Goal: Use online tool/utility: Utilize a website feature to perform a specific function

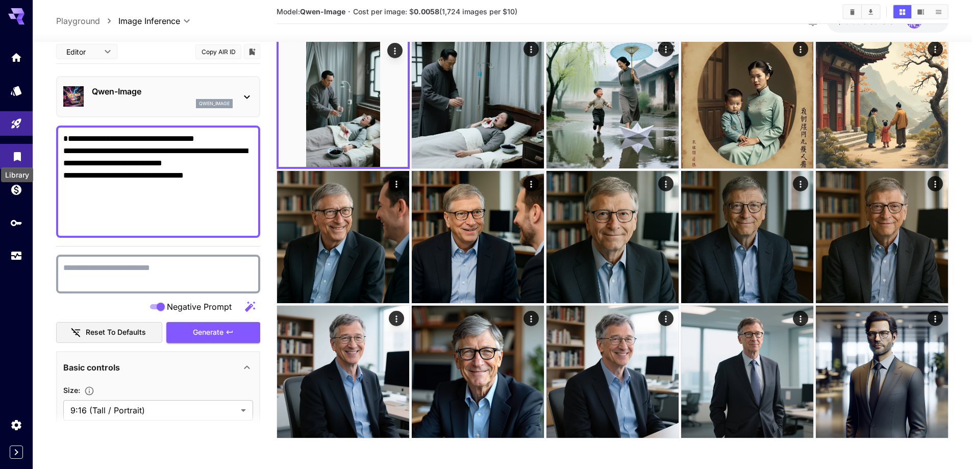
click at [22, 156] on icon "Library" at bounding box center [17, 156] width 12 height 12
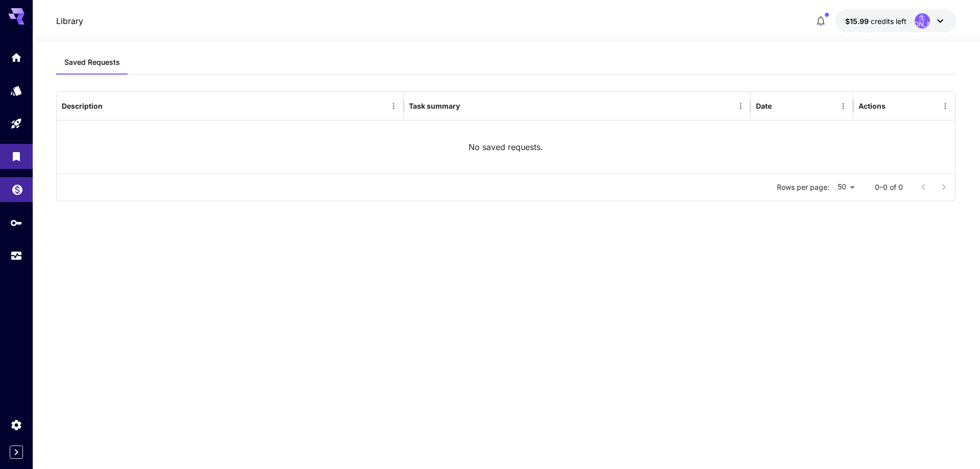
click at [21, 198] on link at bounding box center [16, 189] width 33 height 25
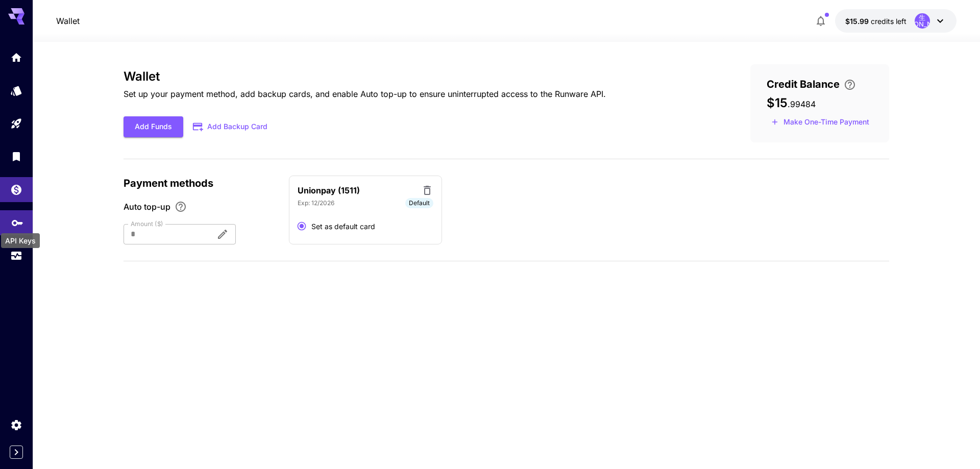
click at [19, 222] on icon "API Keys" at bounding box center [17, 220] width 11 height 6
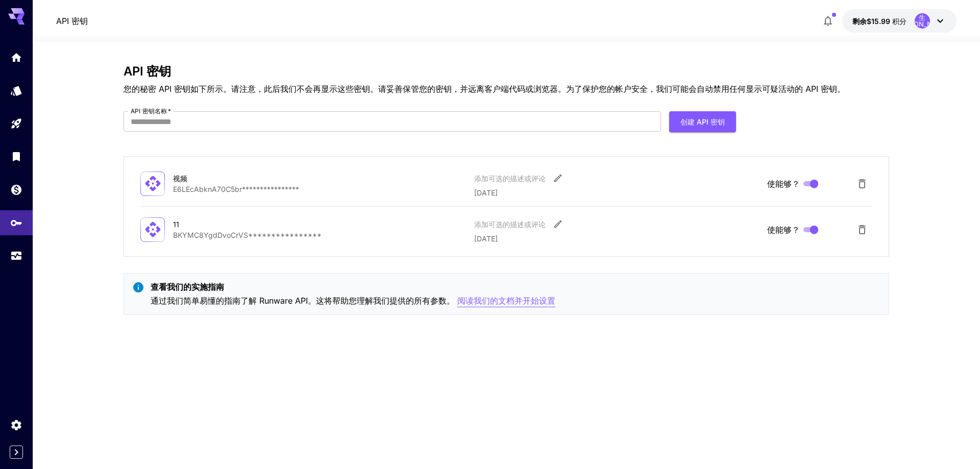
click at [523, 301] on font "阅读我们的文档并开始设置" at bounding box center [506, 301] width 98 height 10
click at [8, 57] on link at bounding box center [16, 57] width 33 height 25
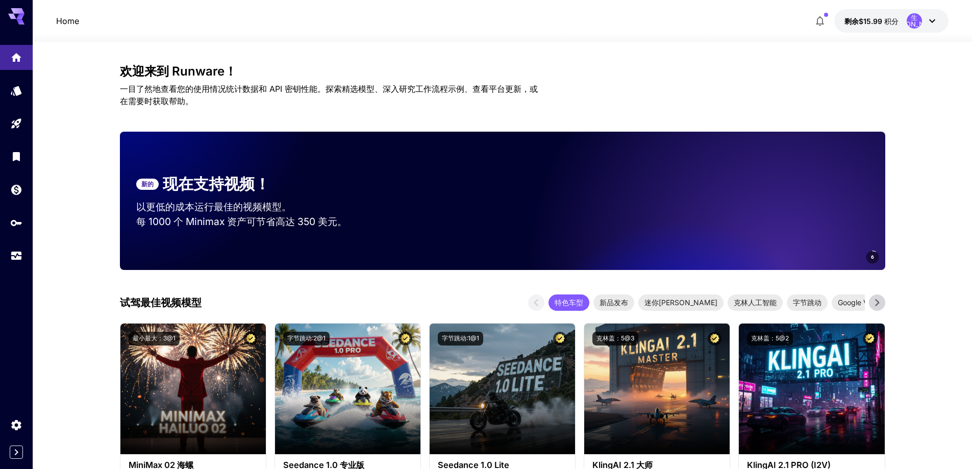
drag, startPoint x: 575, startPoint y: 83, endPoint x: 494, endPoint y: 121, distance: 89.1
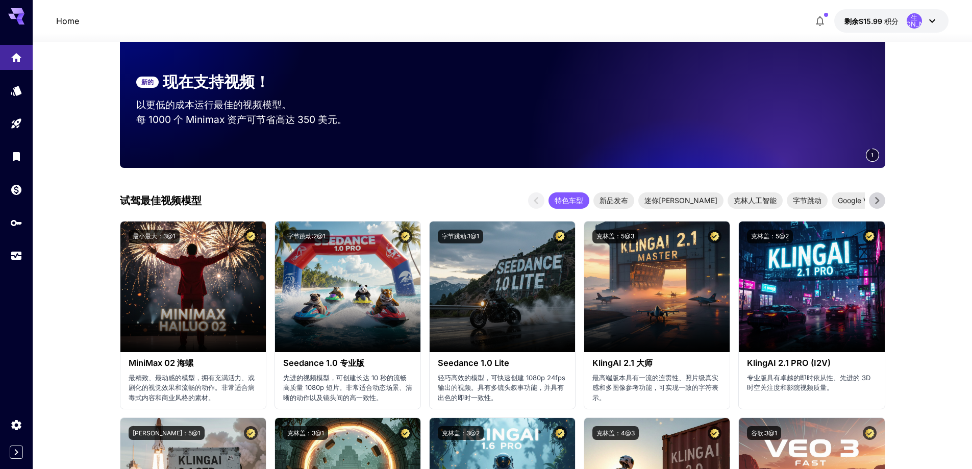
click at [879, 194] on icon at bounding box center [877, 200] width 15 height 15
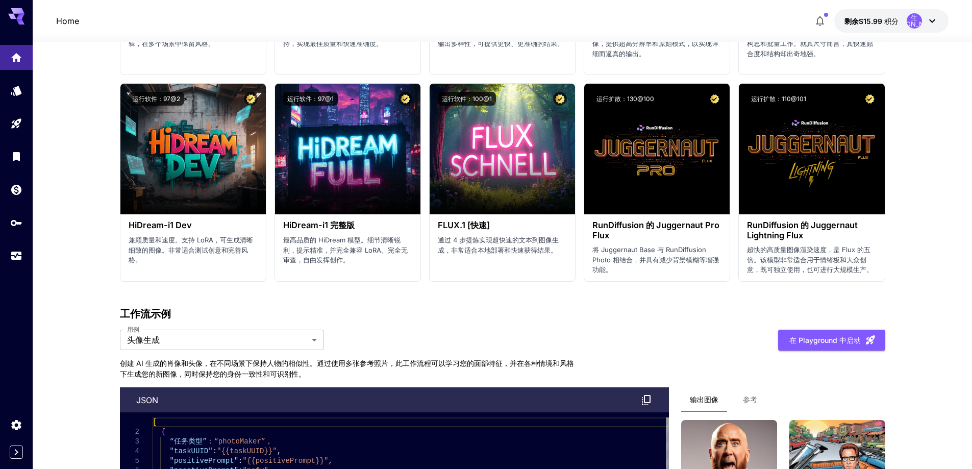
scroll to position [2042, 0]
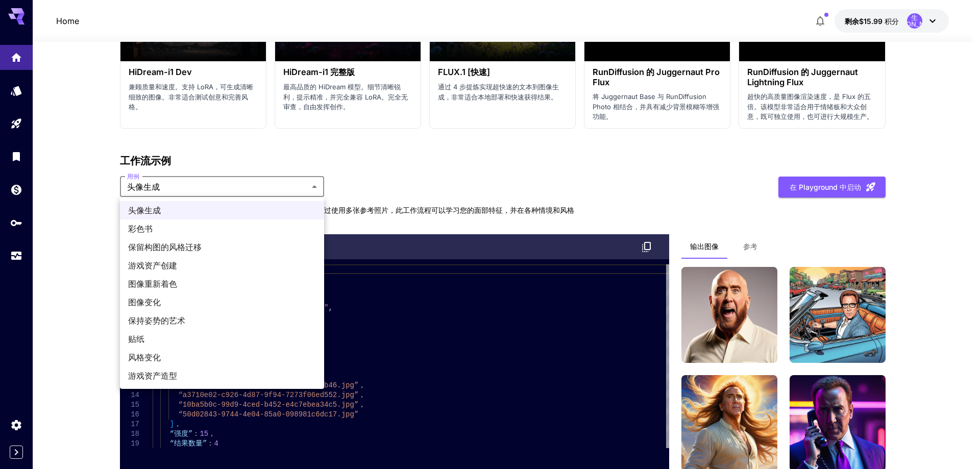
click at [207, 298] on span "图像变化" at bounding box center [222, 302] width 188 height 12
type input "**********"
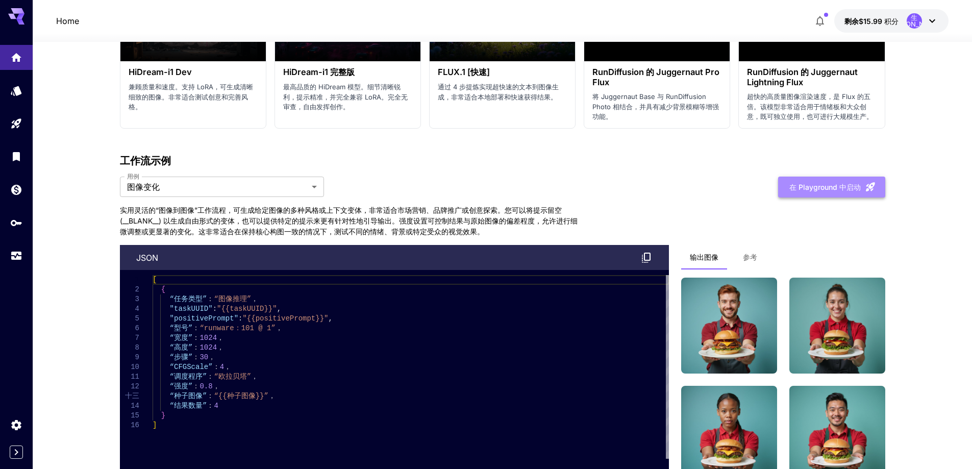
click at [845, 187] on font "在 Playground 中启动" at bounding box center [825, 187] width 71 height 9
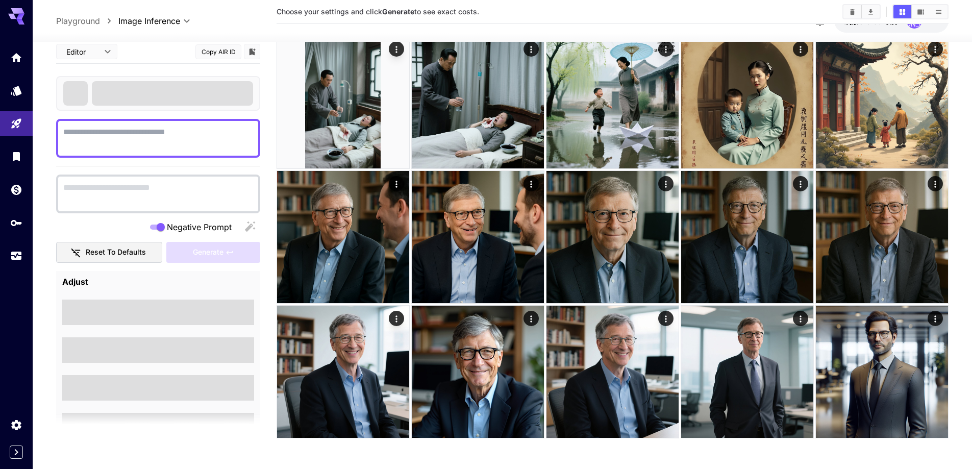
type textarea "*********"
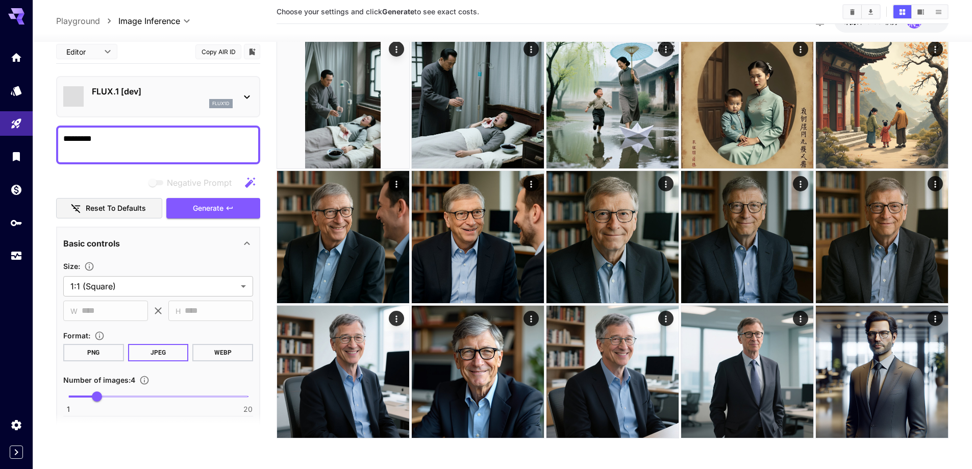
scroll to position [316, 0]
drag, startPoint x: 137, startPoint y: 142, endPoint x: 46, endPoint y: 141, distance: 90.9
click at [46, 141] on section "**********" at bounding box center [503, 97] width 940 height 743
click at [182, 158] on div "*********" at bounding box center [158, 145] width 204 height 39
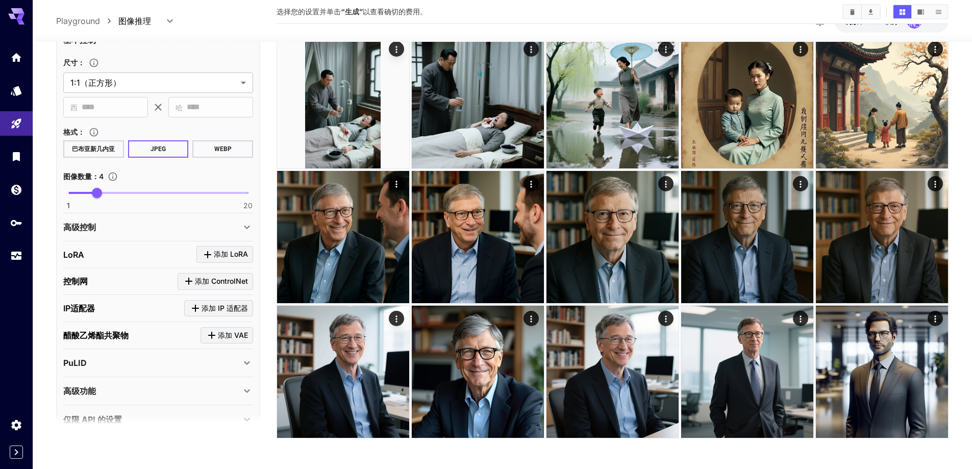
scroll to position [51, 0]
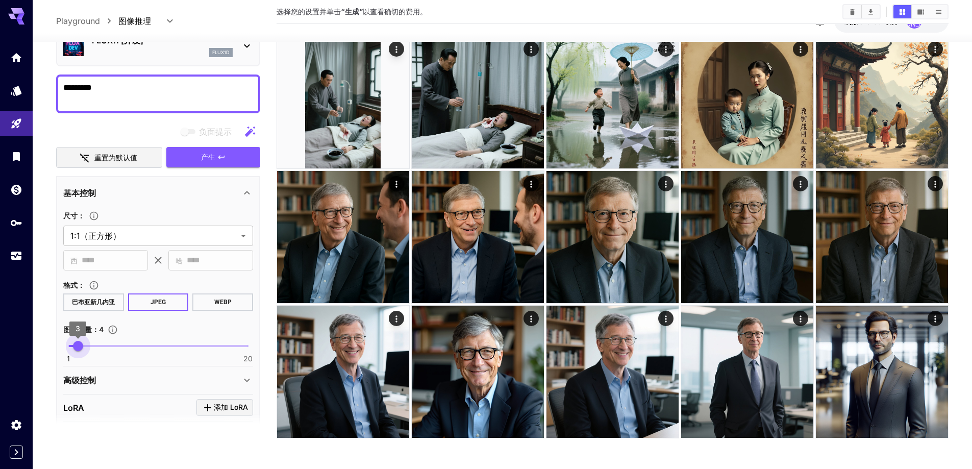
type input "*"
drag, startPoint x: 95, startPoint y: 348, endPoint x: 69, endPoint y: 350, distance: 26.2
click at [69, 350] on span "1" at bounding box center [68, 346] width 10 height 10
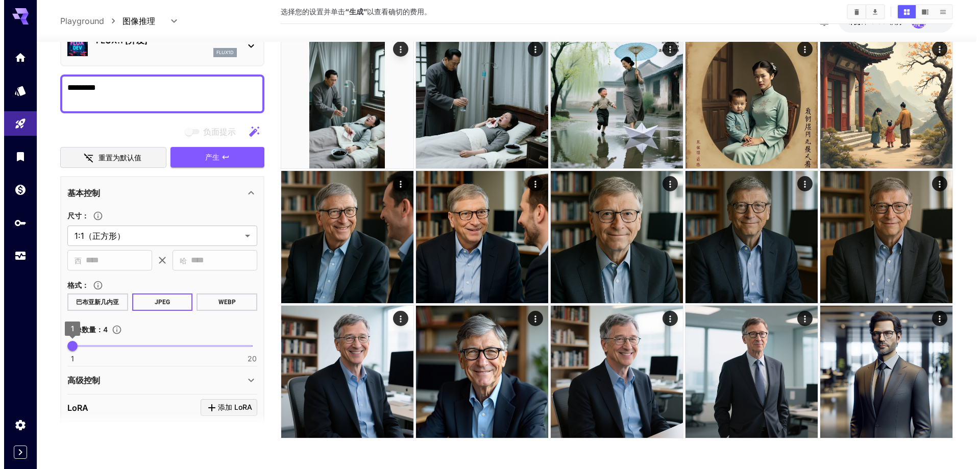
scroll to position [0, 0]
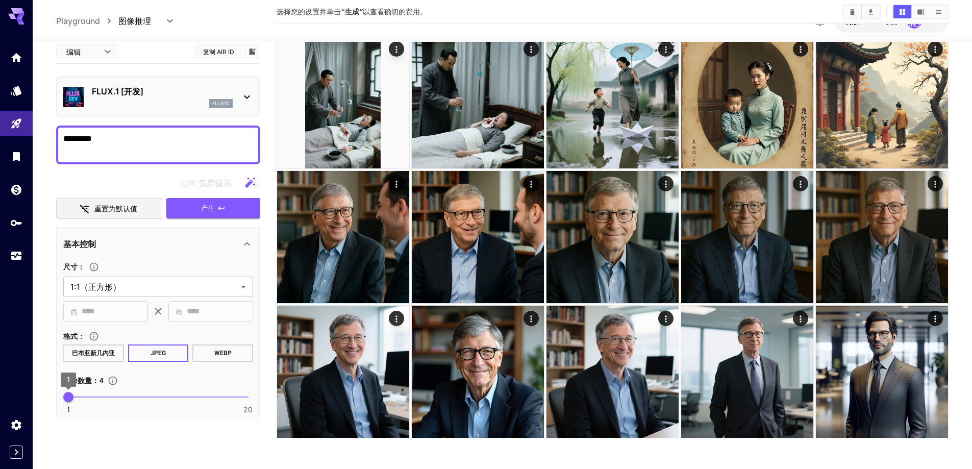
click at [153, 96] on p "FLUX.1 [开发]" at bounding box center [162, 91] width 141 height 12
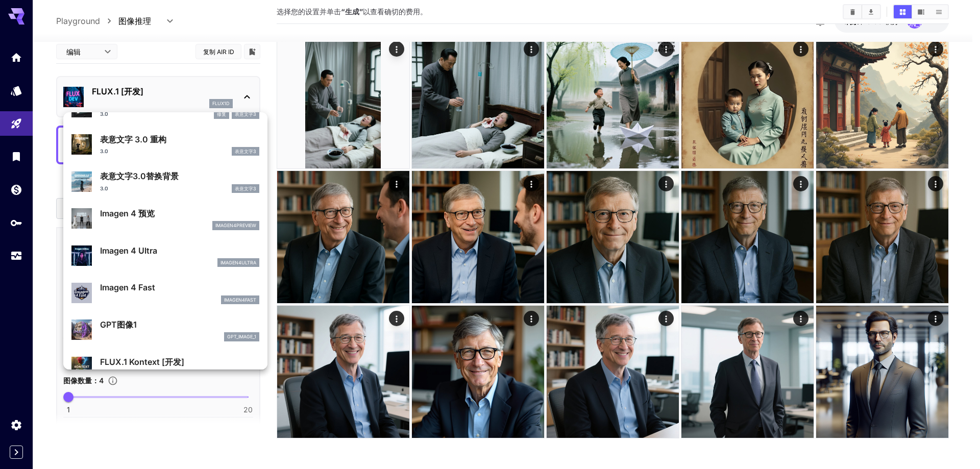
scroll to position [461, 0]
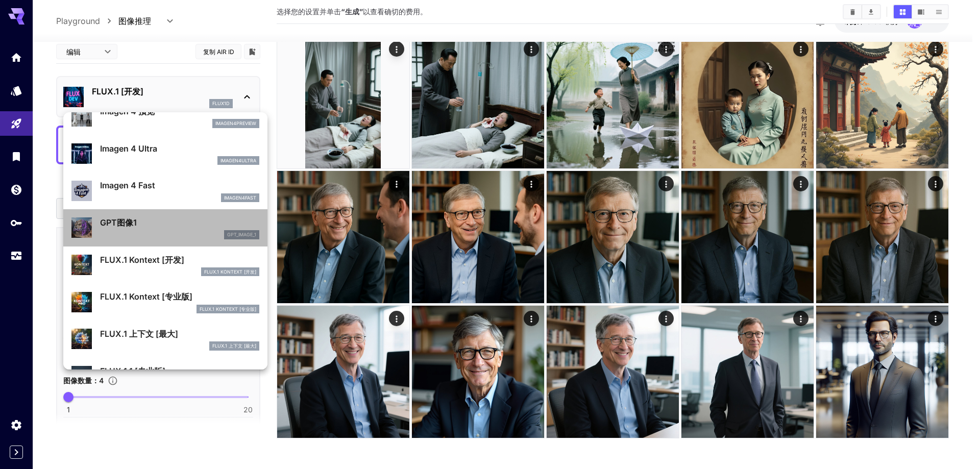
click at [178, 234] on div "gpt_image_1" at bounding box center [179, 234] width 159 height 9
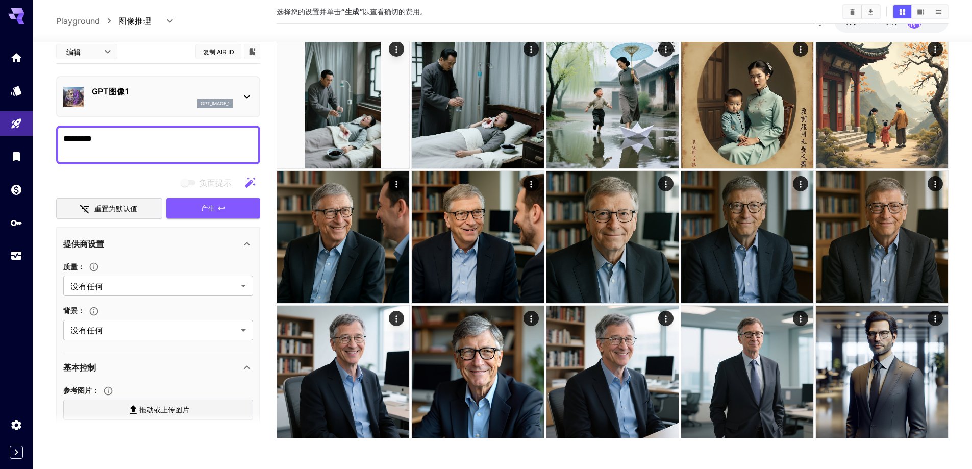
click at [153, 101] on div "gpt_image_1" at bounding box center [162, 103] width 141 height 9
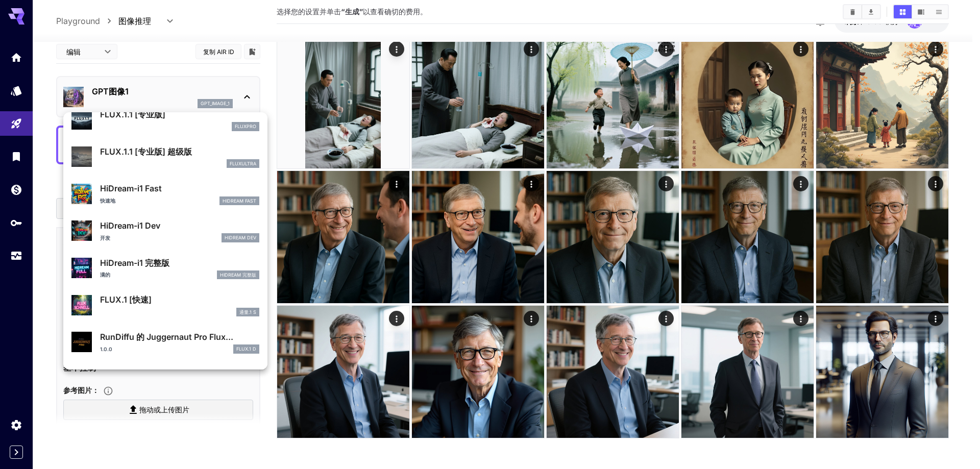
scroll to position [751, 0]
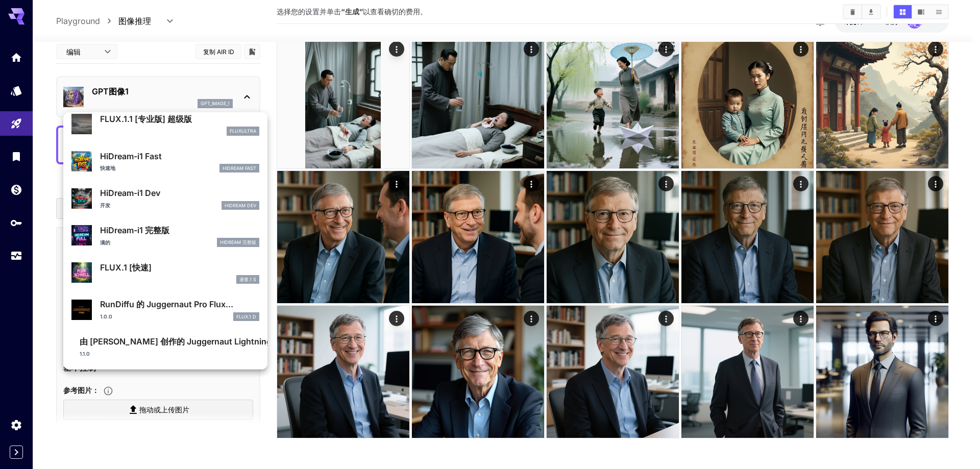
click at [203, 23] on div at bounding box center [490, 234] width 980 height 469
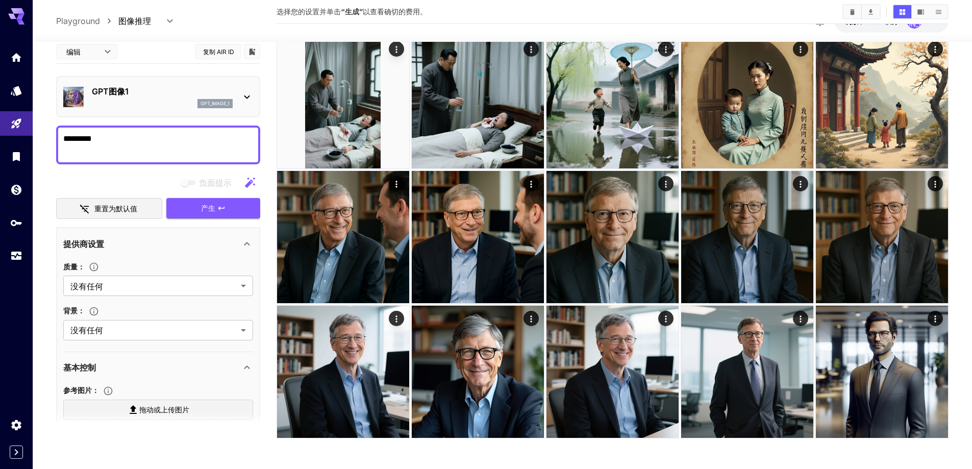
click at [151, 23] on body "**********" at bounding box center [486, 76] width 972 height 785
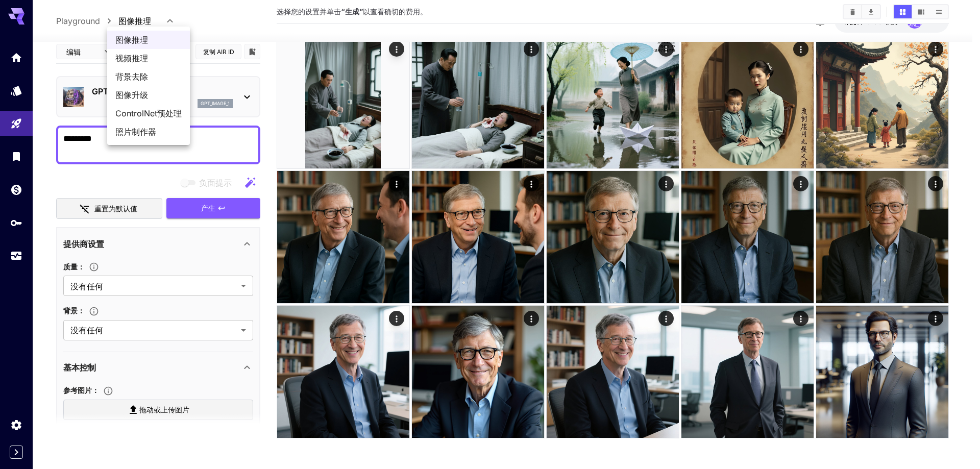
click at [238, 22] on div at bounding box center [490, 234] width 980 height 469
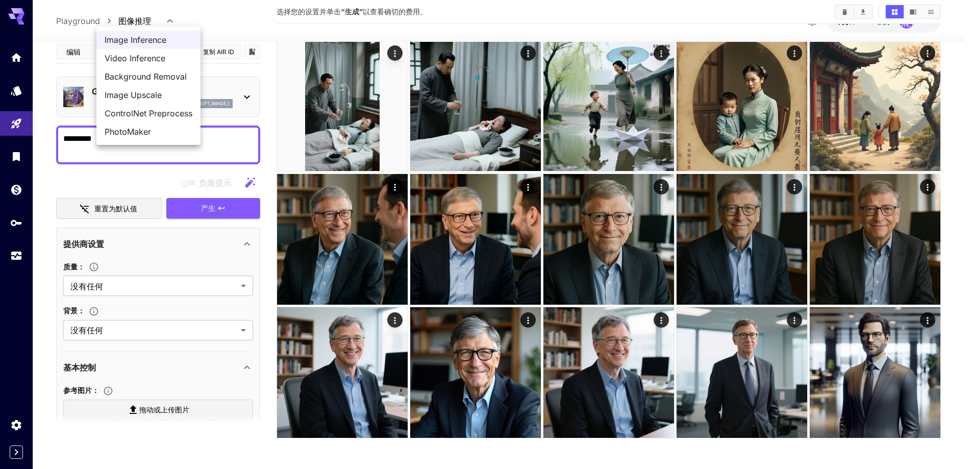
click at [151, 24] on body "**********" at bounding box center [486, 80] width 972 height 778
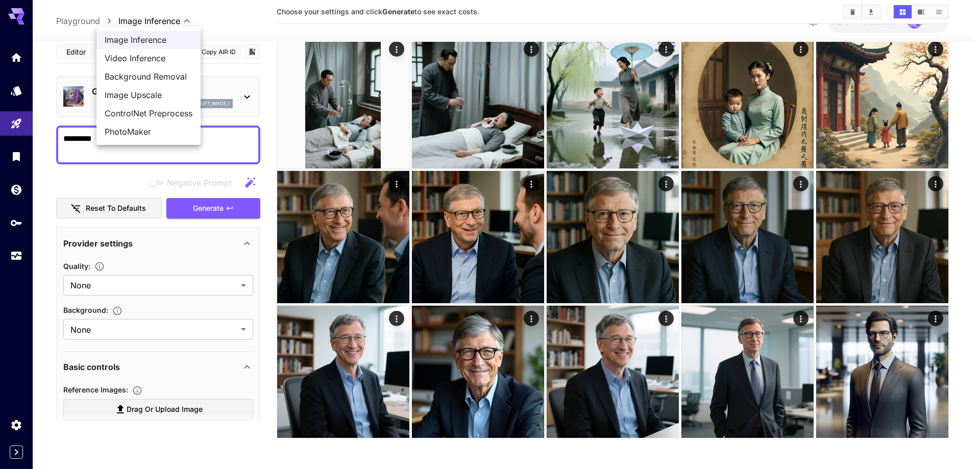
click at [163, 91] on span "Image Upscale" at bounding box center [149, 95] width 88 height 12
type input "**********"
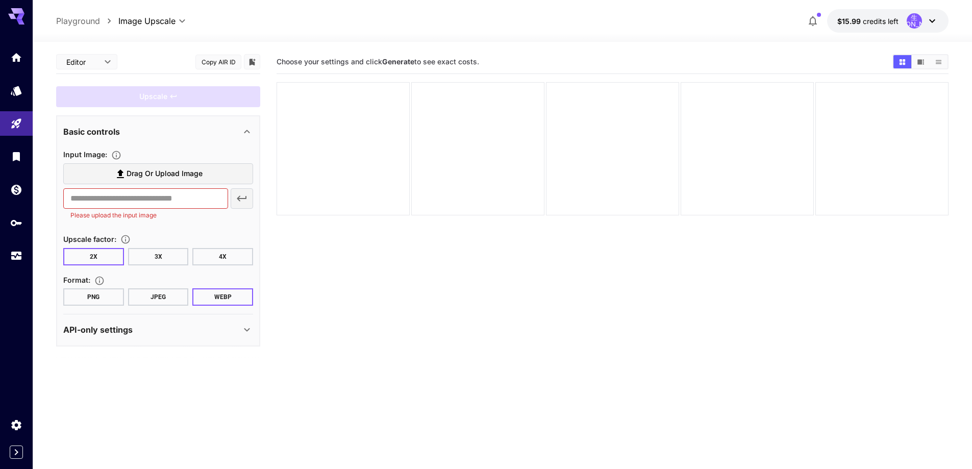
click at [193, 173] on span "Drag or upload image" at bounding box center [165, 173] width 76 height 13
click at [0, 0] on input "Drag or upload image" at bounding box center [0, 0] width 0 height 0
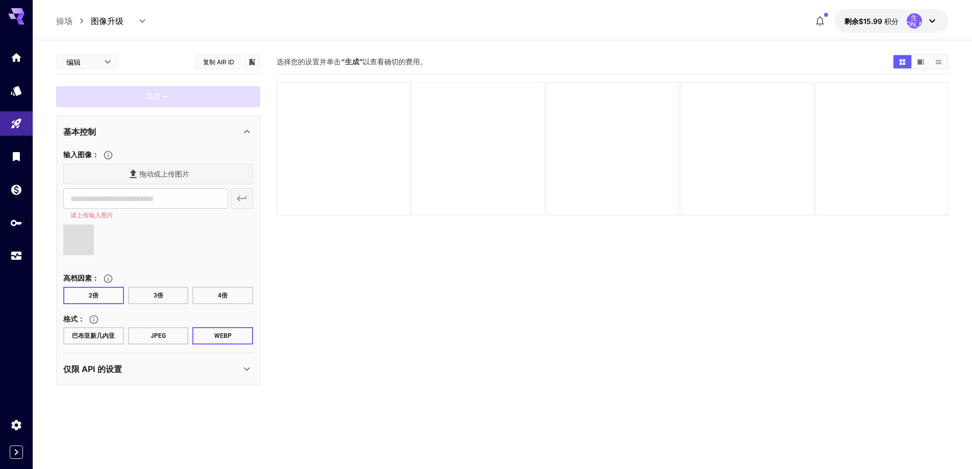
type input "**********"
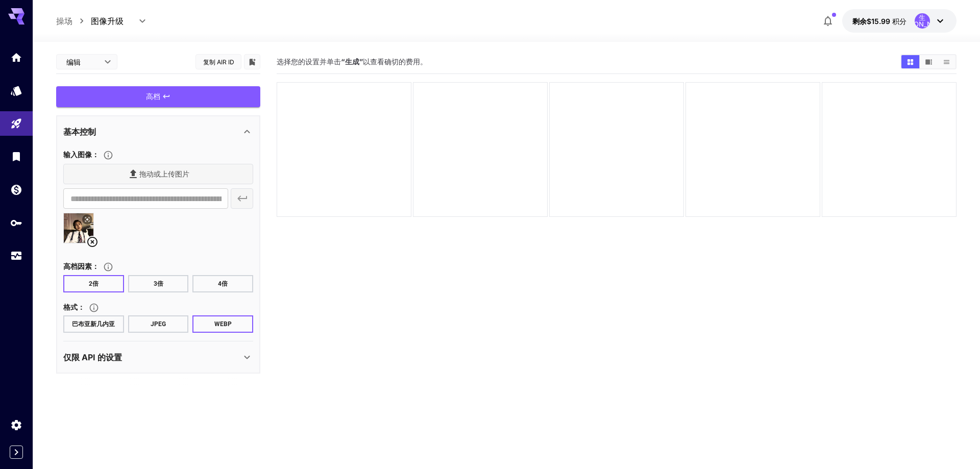
click at [113, 23] on body "**********" at bounding box center [490, 275] width 980 height 550
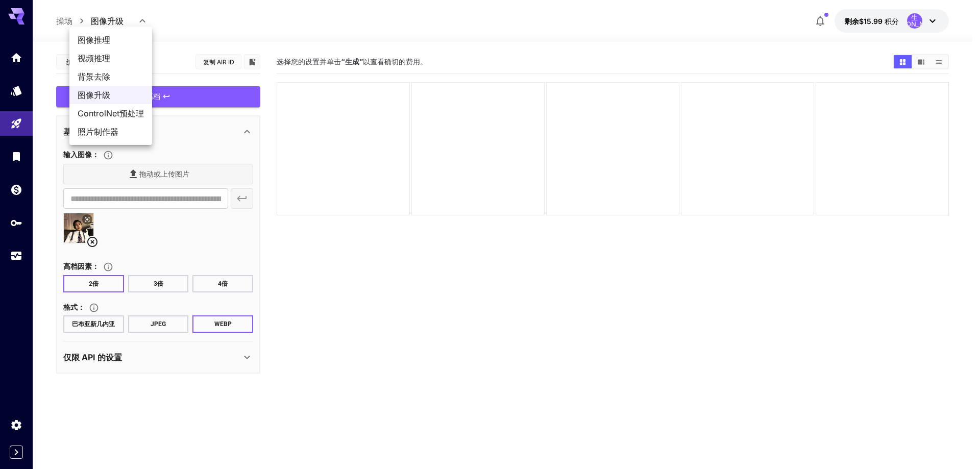
click at [122, 41] on span "图像推理" at bounding box center [111, 40] width 66 height 12
type input "**********"
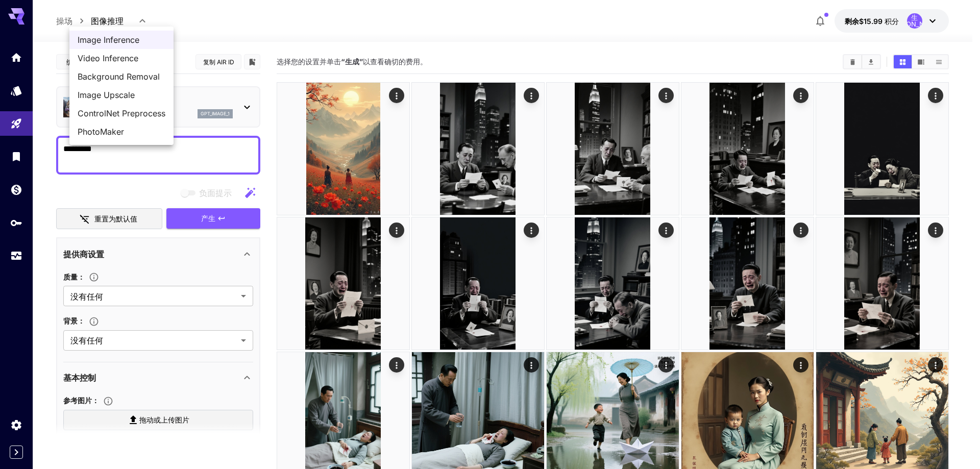
click at [133, 21] on body "**********" at bounding box center [490, 392] width 980 height 785
click at [212, 18] on div at bounding box center [490, 234] width 980 height 469
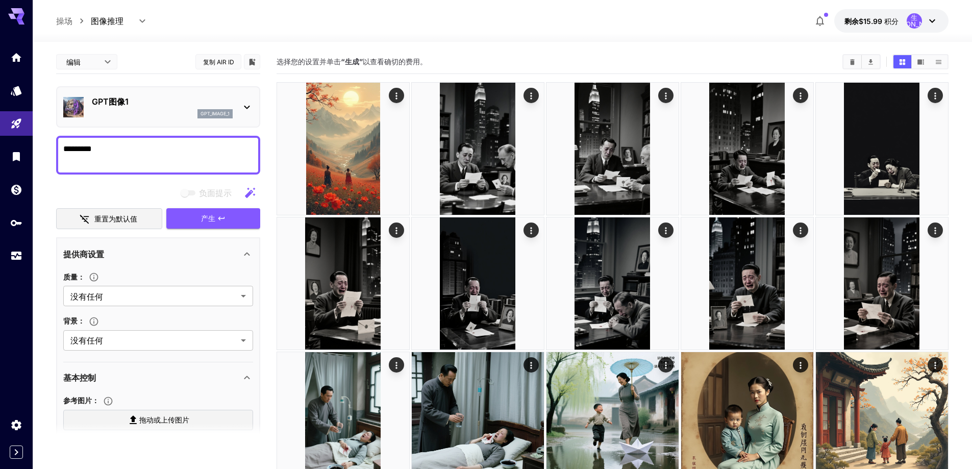
click at [192, 98] on p "GPT图像1" at bounding box center [162, 101] width 141 height 12
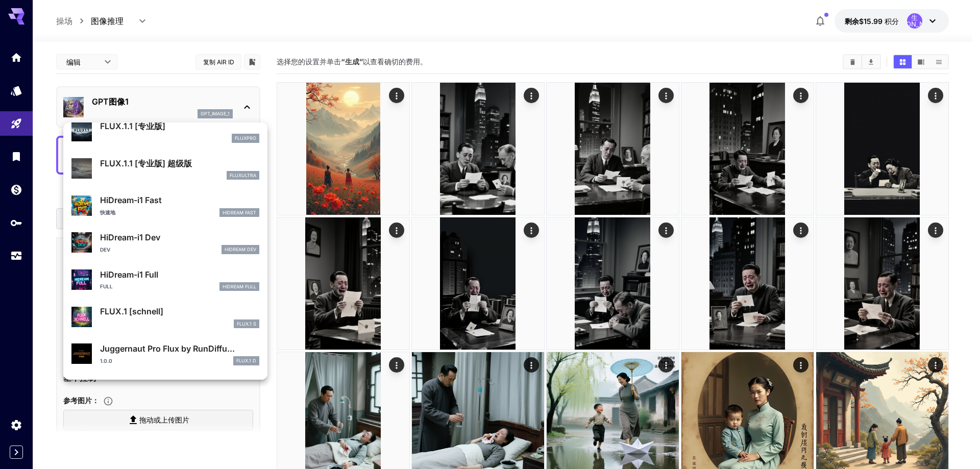
scroll to position [751, 0]
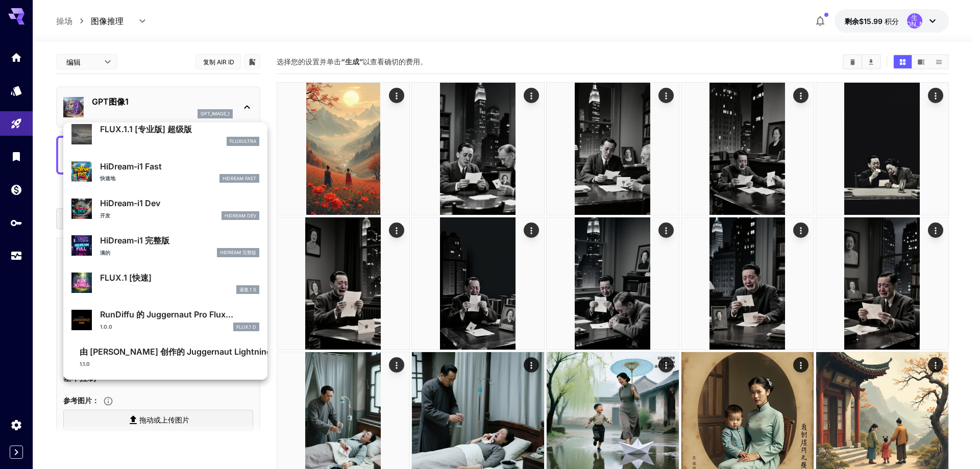
click at [387, 44] on div at bounding box center [490, 234] width 980 height 469
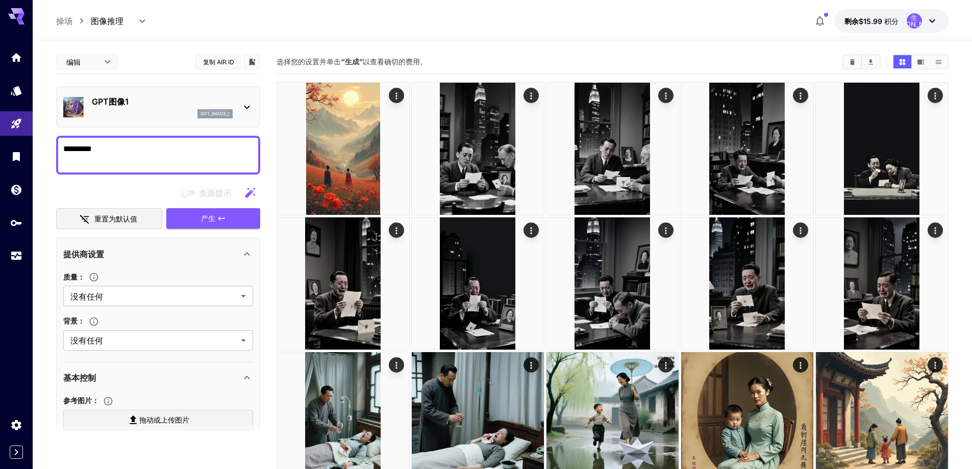
click at [160, 96] on p "GPT图像1" at bounding box center [162, 101] width 141 height 12
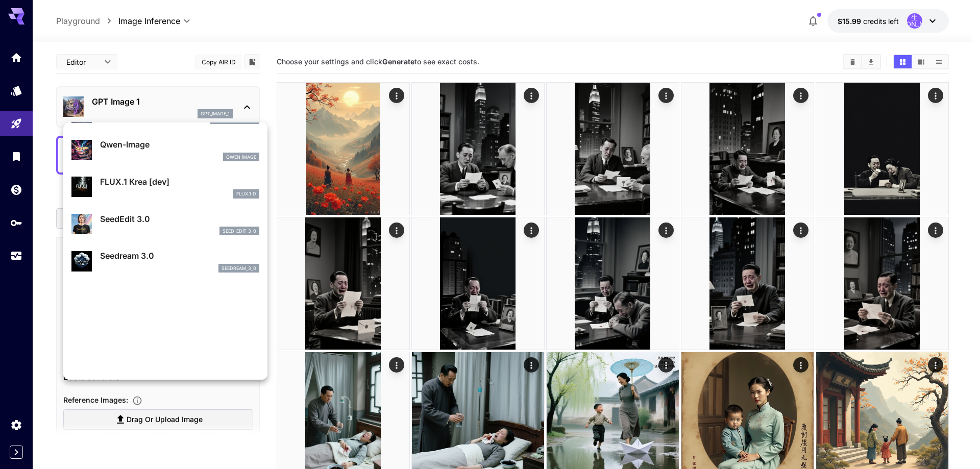
scroll to position [0, 0]
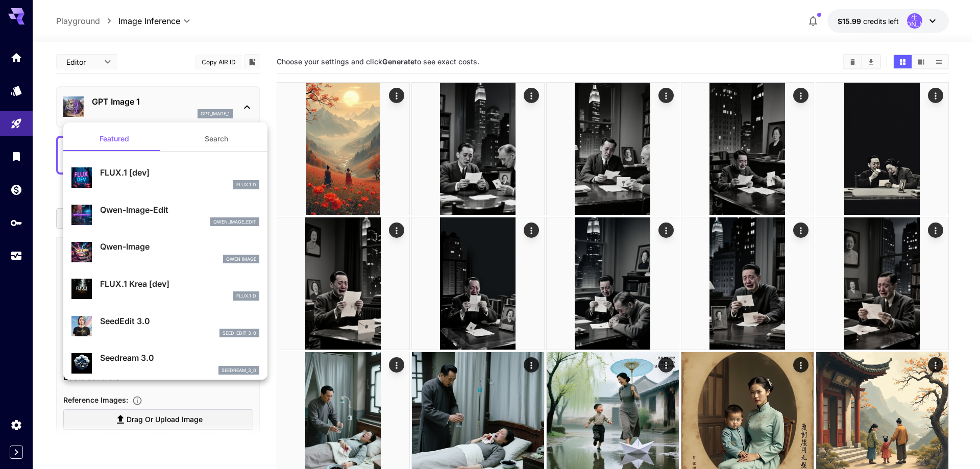
click at [108, 103] on div at bounding box center [490, 234] width 980 height 469
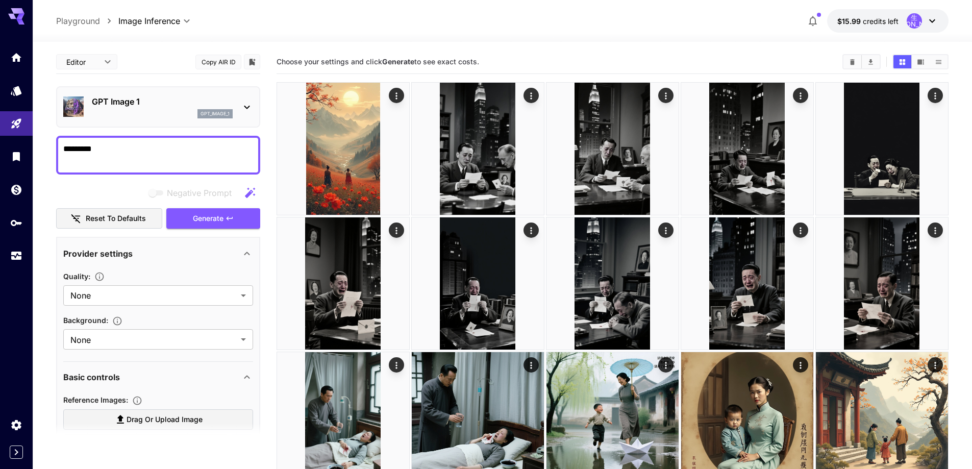
click at [119, 101] on p "GPT Image 1" at bounding box center [162, 101] width 141 height 12
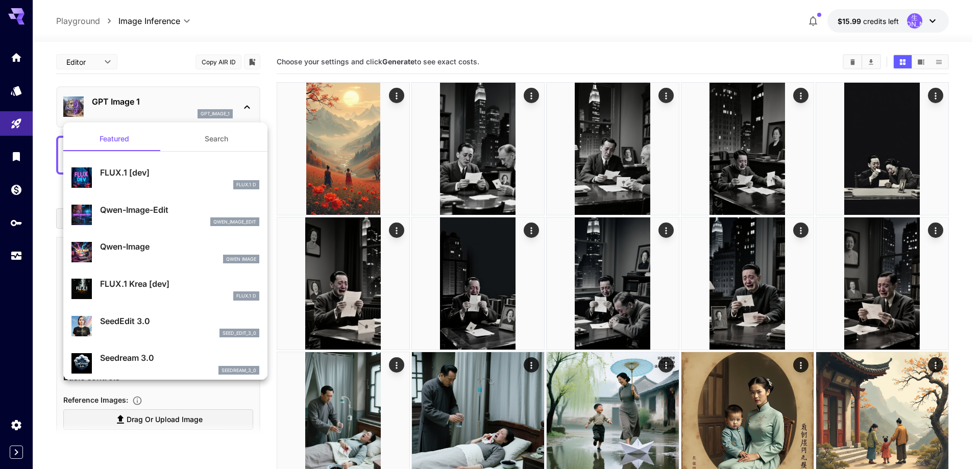
click at [153, 245] on p "Qwen-Image" at bounding box center [179, 246] width 159 height 12
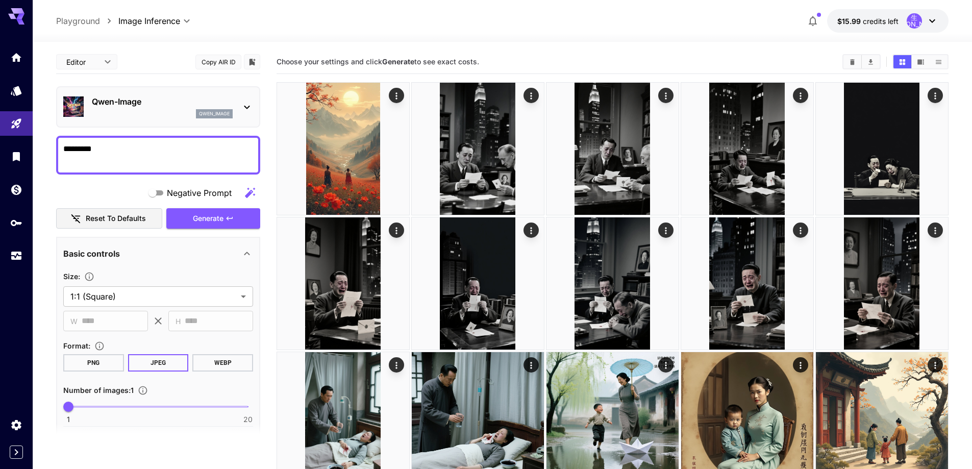
click at [162, 105] on p "Qwen-Image" at bounding box center [162, 101] width 141 height 12
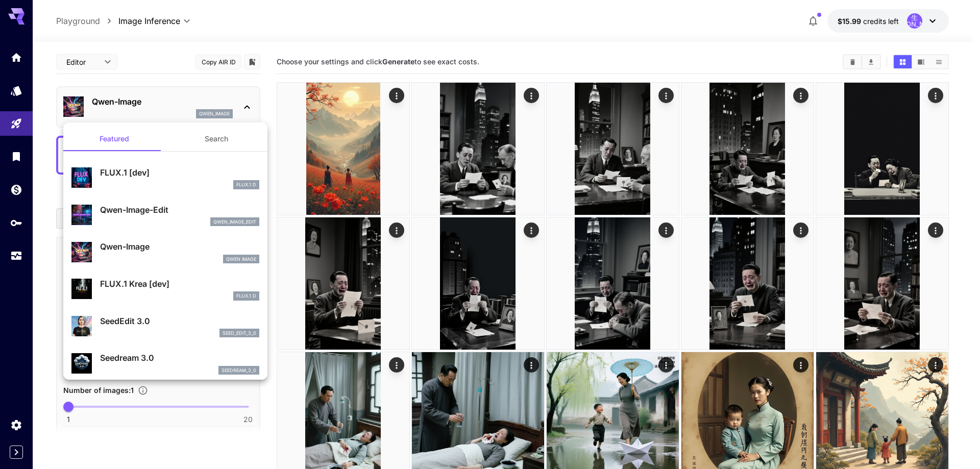
click at [212, 43] on div at bounding box center [490, 234] width 980 height 469
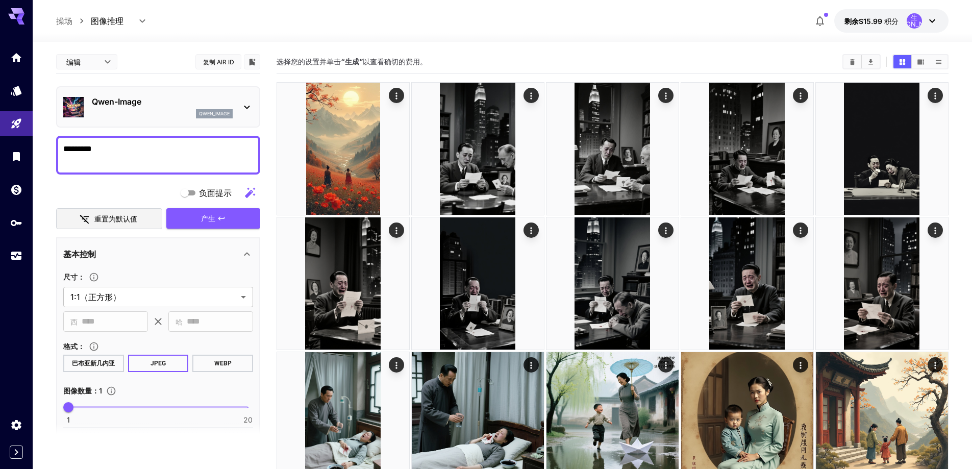
click at [228, 62] on font "复制 AIR ID" at bounding box center [218, 62] width 31 height 8
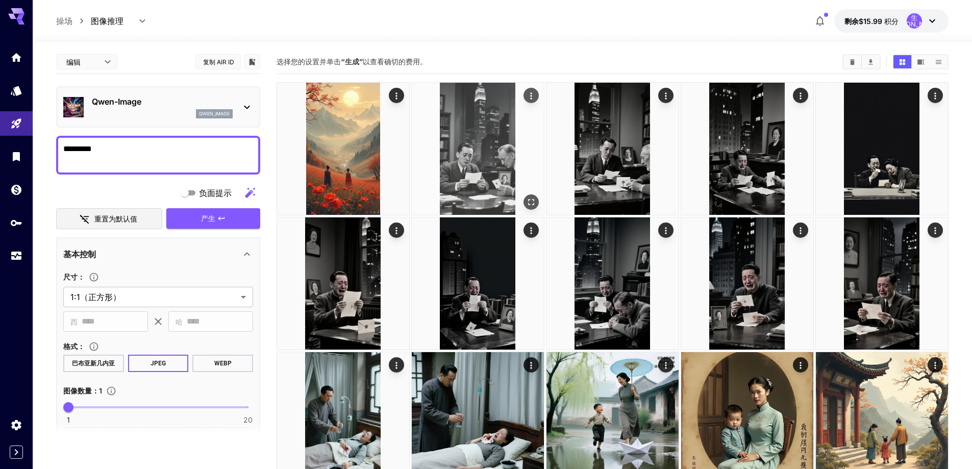
click at [478, 152] on img at bounding box center [478, 149] width 132 height 132
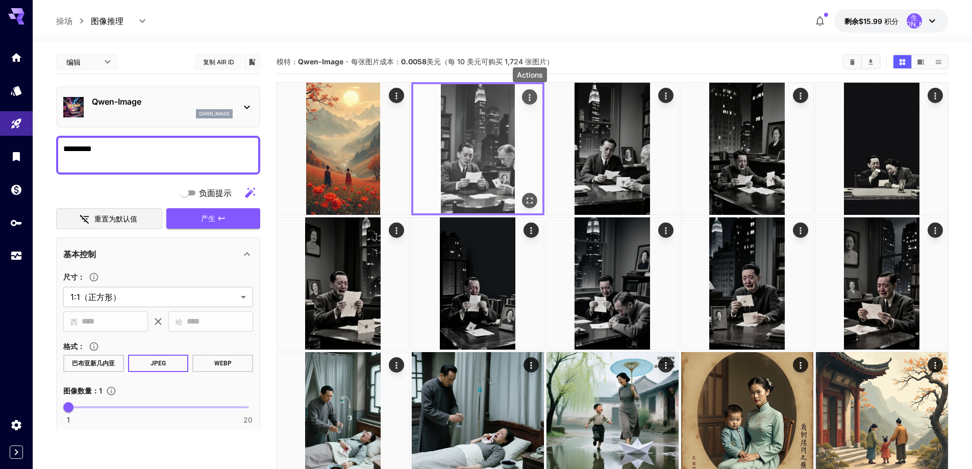
click at [531, 99] on icon "行动" at bounding box center [530, 97] width 10 height 10
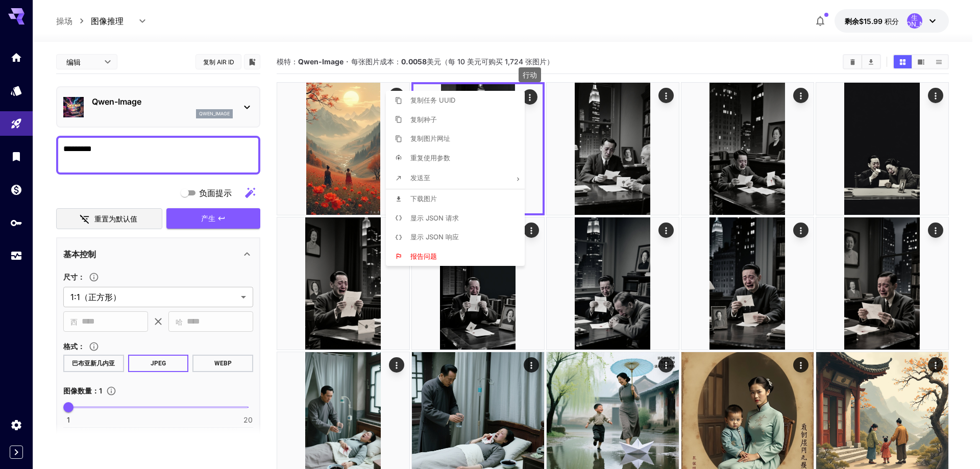
click at [584, 34] on div at bounding box center [490, 234] width 980 height 469
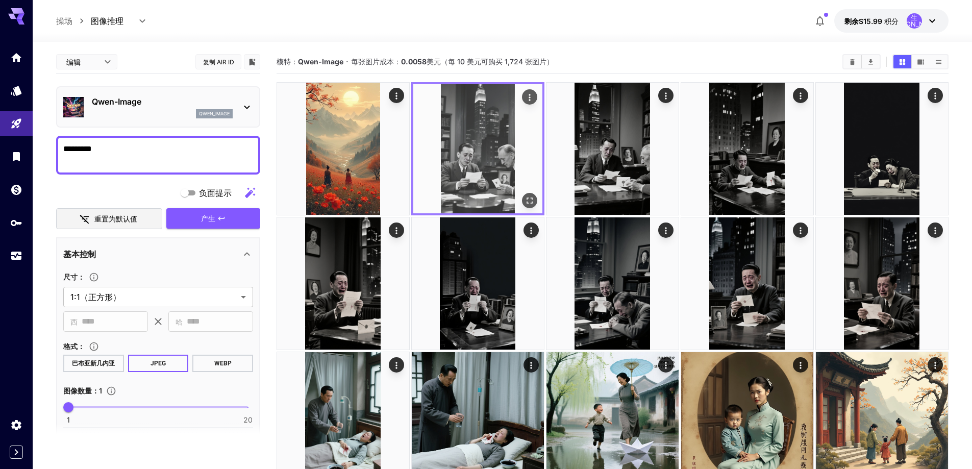
click at [480, 122] on img at bounding box center [477, 148] width 129 height 129
click at [530, 99] on icon "行动" at bounding box center [530, 97] width 10 height 10
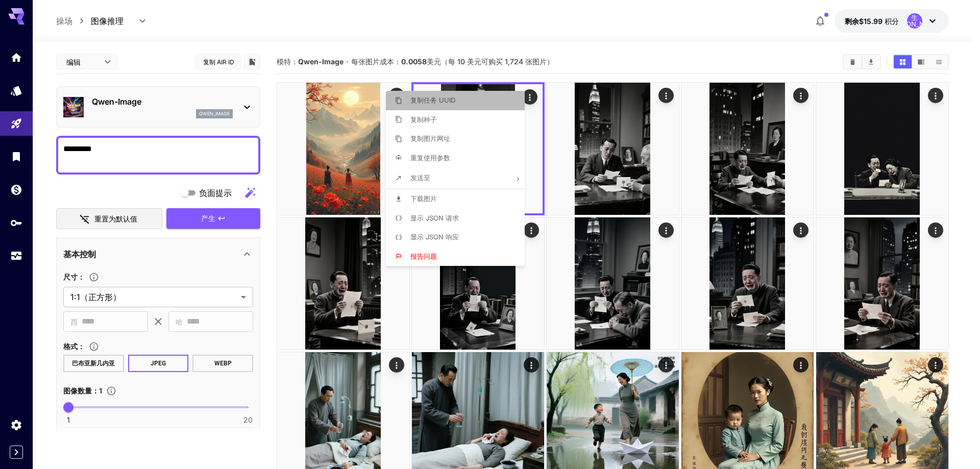
click at [472, 106] on li "复制任务 UUID" at bounding box center [458, 100] width 145 height 19
click at [525, 28] on div at bounding box center [490, 234] width 980 height 469
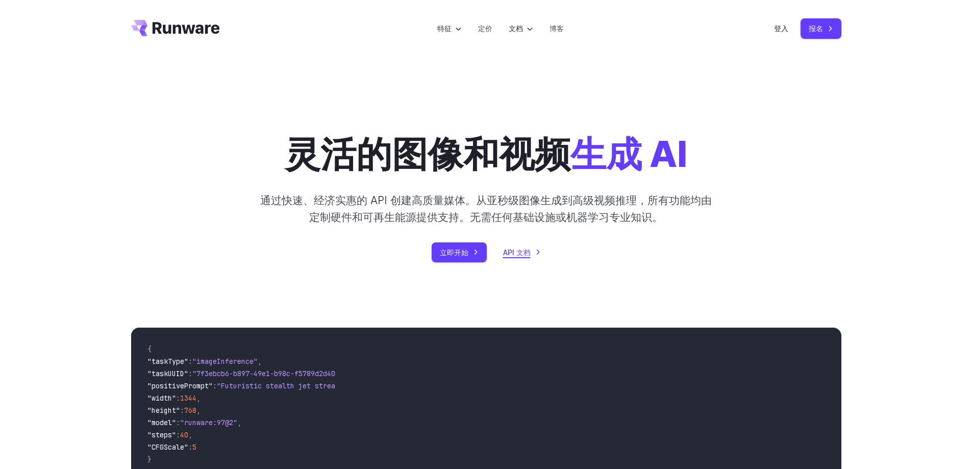
click at [511, 254] on font "API 文档" at bounding box center [517, 252] width 28 height 9
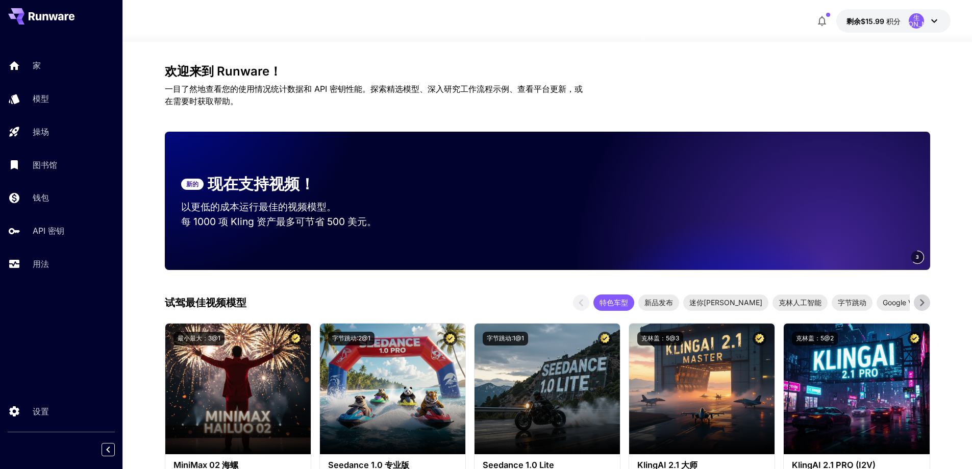
click at [941, 19] on button "剩余$15.99 积分 生冯" at bounding box center [894, 20] width 114 height 23
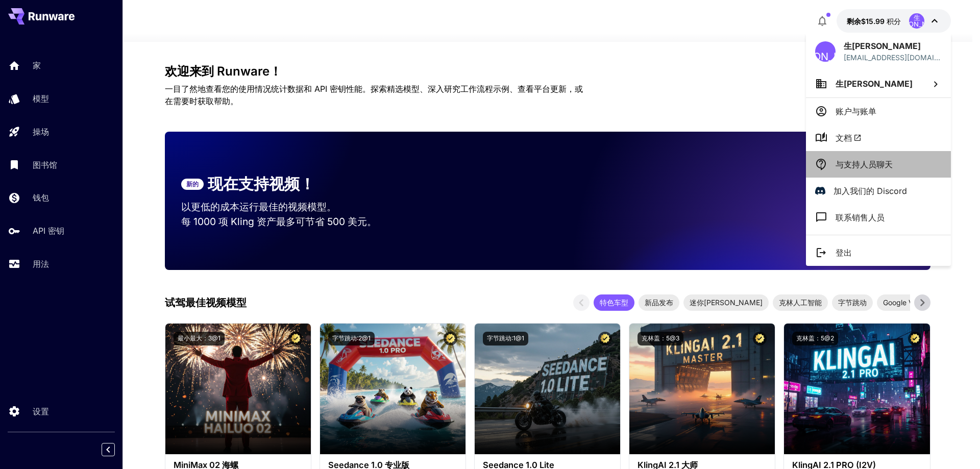
click at [886, 164] on font "与支持人员聊天" at bounding box center [864, 164] width 57 height 10
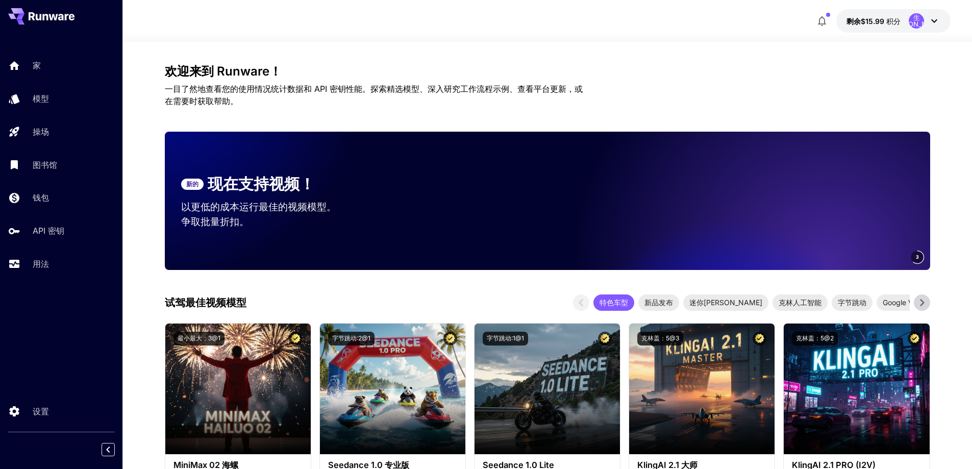
scroll to position [102, 0]
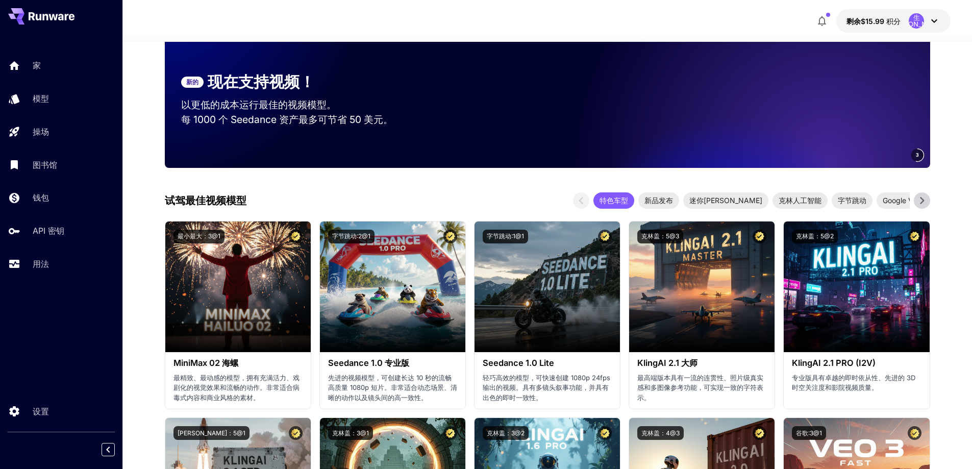
click at [325, 119] on font "每 1000 个 Seedance 资产最多可节省 50 美元。" at bounding box center [287, 119] width 212 height 12
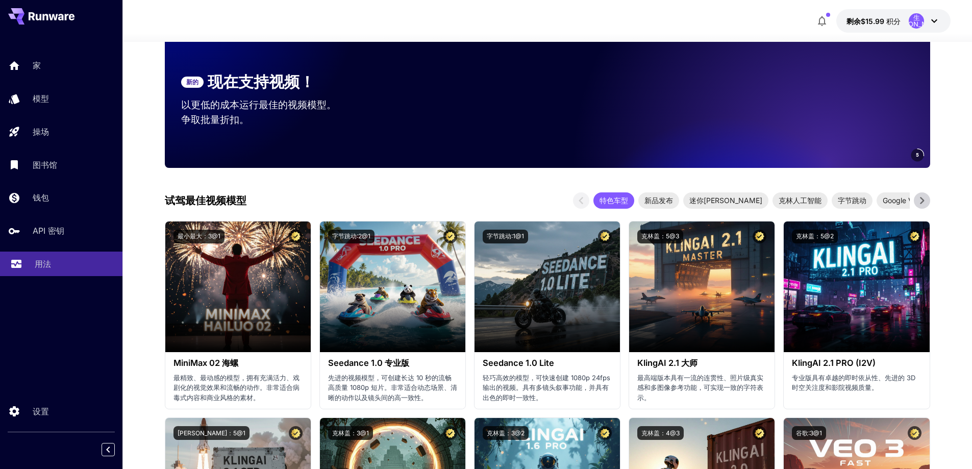
click at [66, 261] on div "用法" at bounding box center [75, 264] width 80 height 12
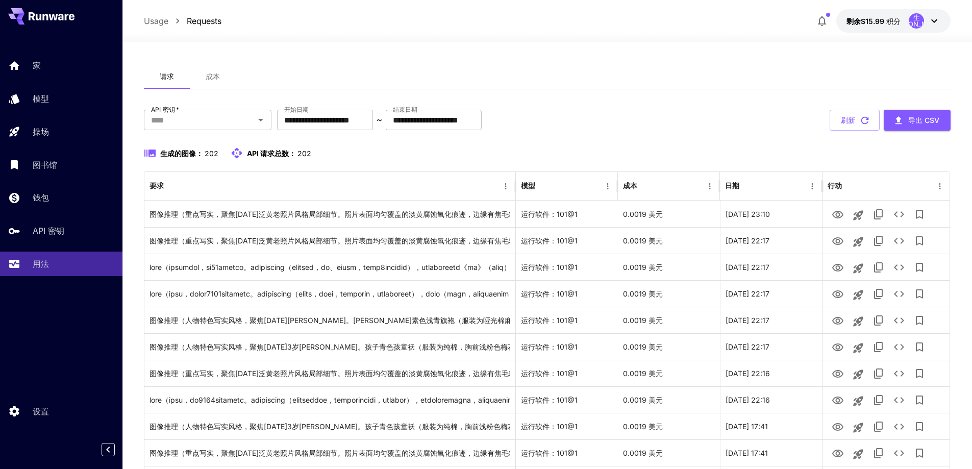
click at [645, 118] on div "**********" at bounding box center [548, 120] width 808 height 21
click at [593, 77] on div "请求 成本" at bounding box center [548, 76] width 808 height 25
click at [77, 173] on link "图书馆" at bounding box center [61, 164] width 123 height 25
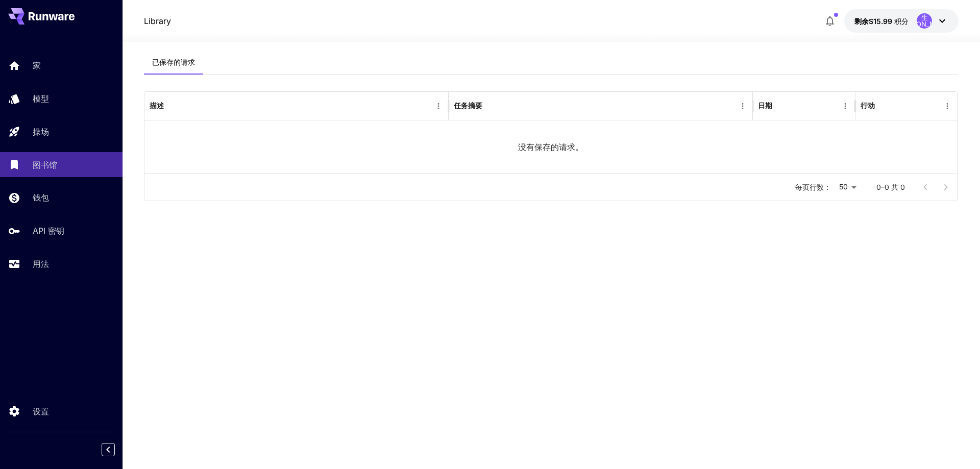
click at [86, 145] on div "家 模型 操场 图书馆 钱包 API 密钥 用法" at bounding box center [61, 164] width 123 height 223
click at [86, 138] on link "操场" at bounding box center [61, 131] width 123 height 25
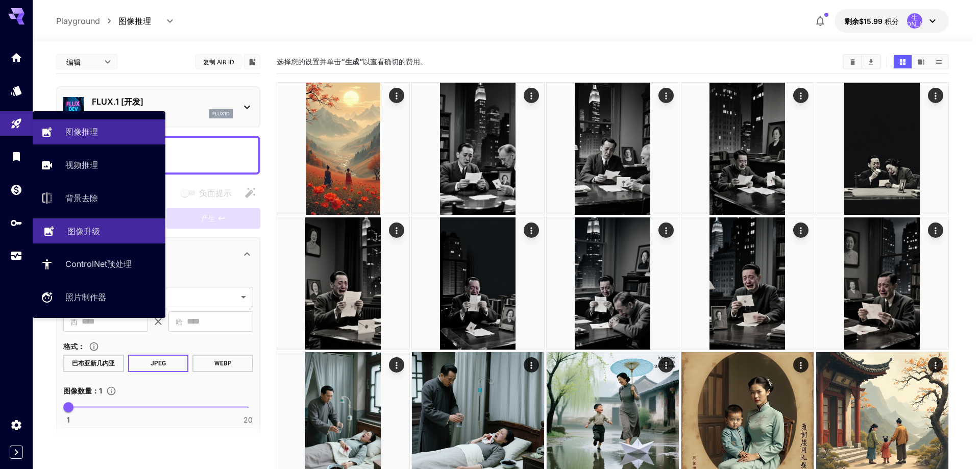
click at [110, 222] on link "图像升级" at bounding box center [99, 230] width 133 height 25
type input "**********"
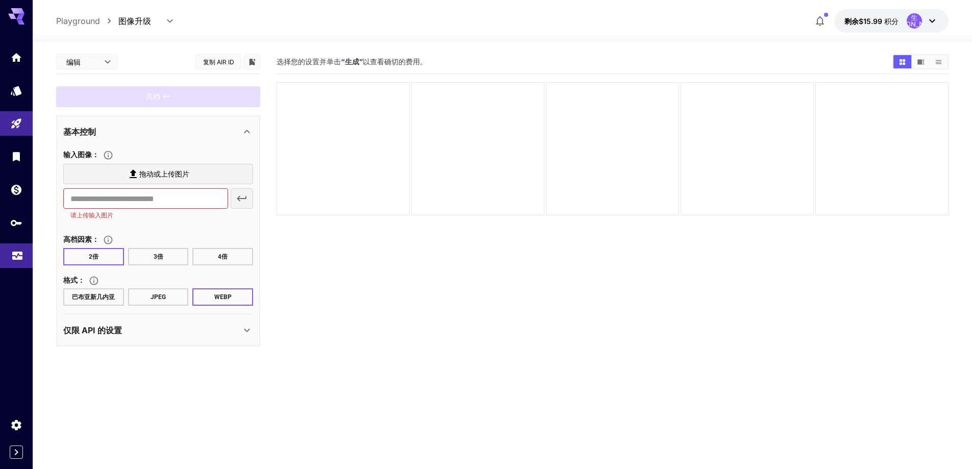
click at [17, 244] on link at bounding box center [16, 255] width 33 height 25
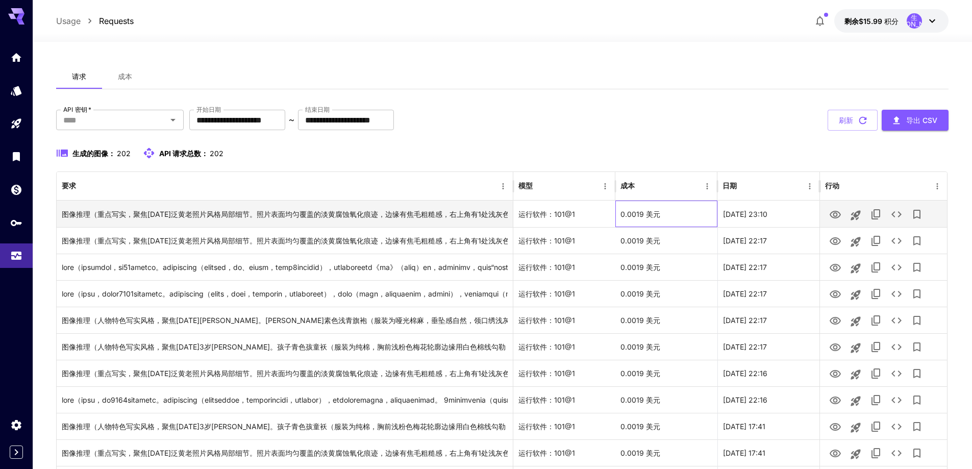
click at [657, 225] on div "0.0019 美元" at bounding box center [667, 214] width 102 height 27
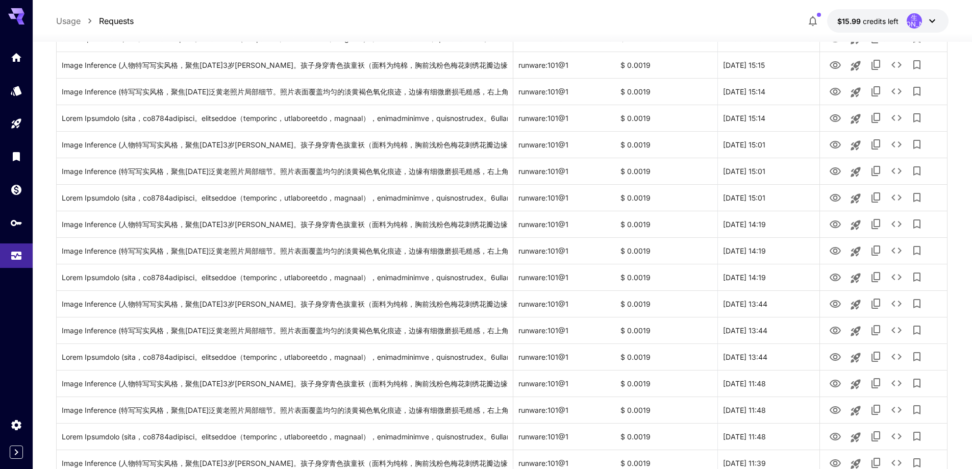
scroll to position [1117, 0]
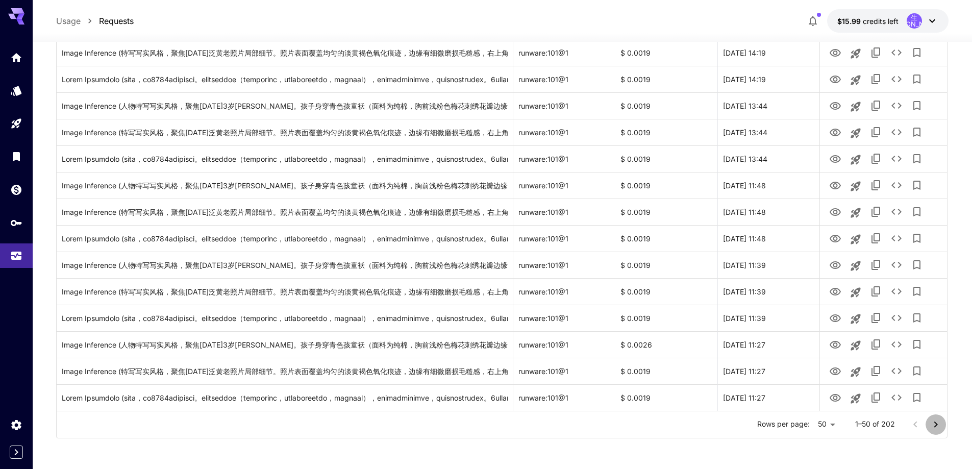
click at [932, 424] on icon "Go to next page" at bounding box center [936, 425] width 12 height 12
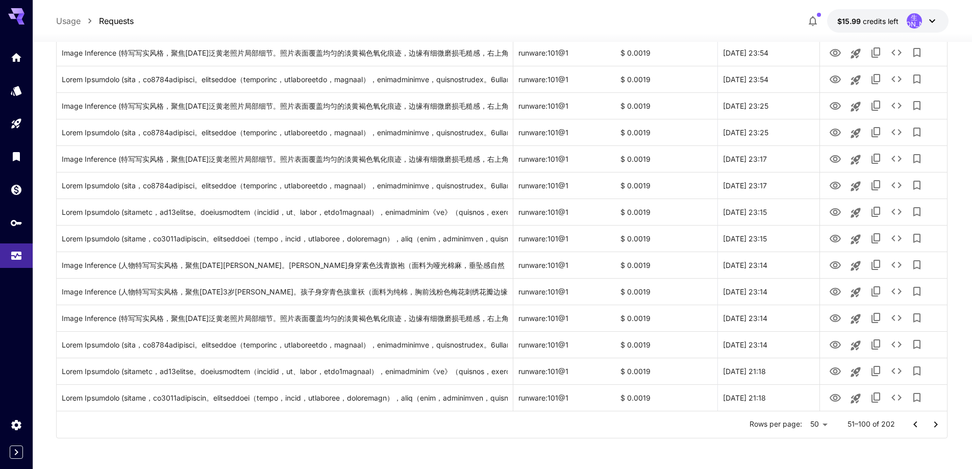
click at [935, 423] on icon "Go to next page" at bounding box center [936, 425] width 12 height 12
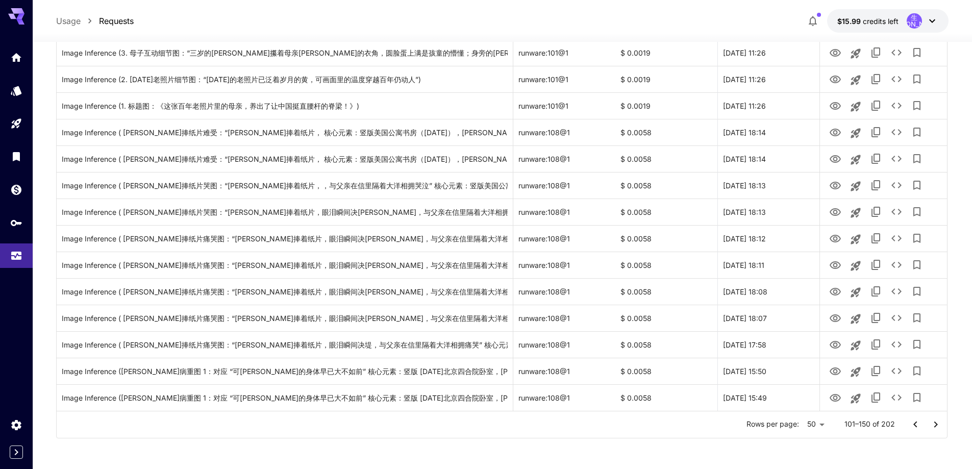
click at [916, 425] on icon "Go to previous page" at bounding box center [916, 425] width 12 height 12
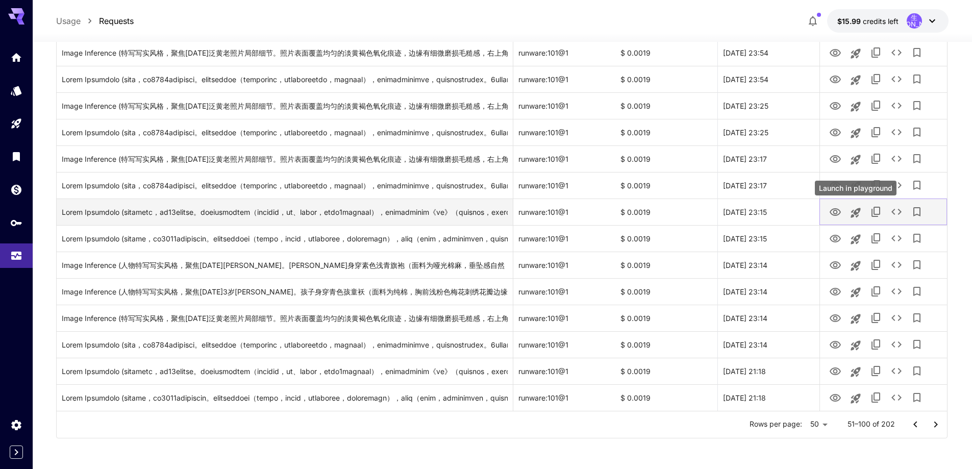
click at [859, 212] on icon "Launch in playground" at bounding box center [856, 213] width 10 height 10
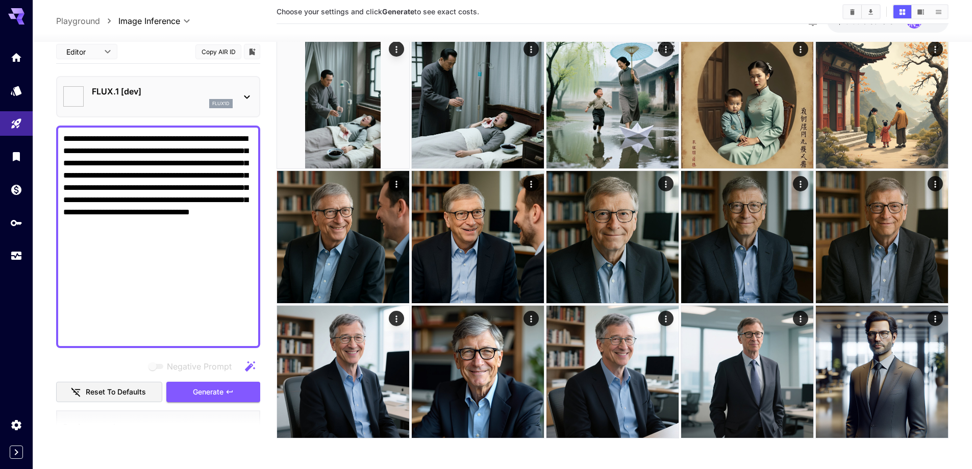
scroll to position [316, 0]
type input "**********"
click at [194, 220] on textarea "**********" at bounding box center [158, 237] width 190 height 208
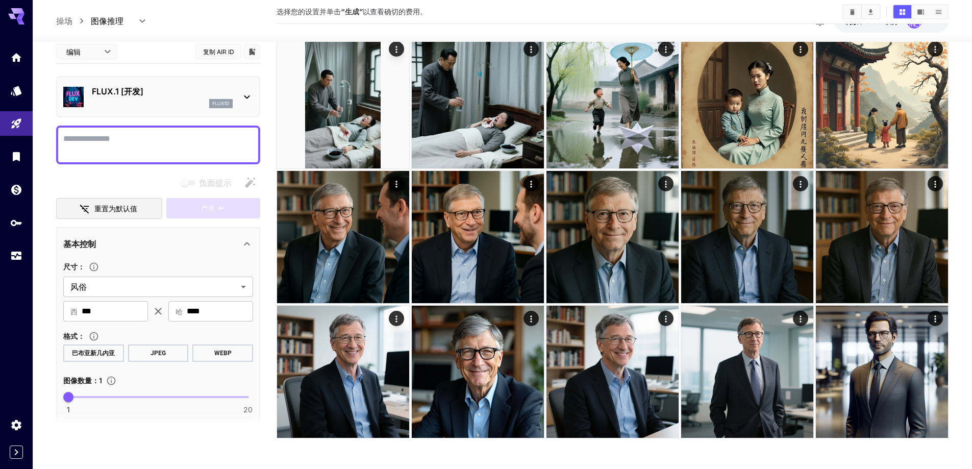
scroll to position [51, 0]
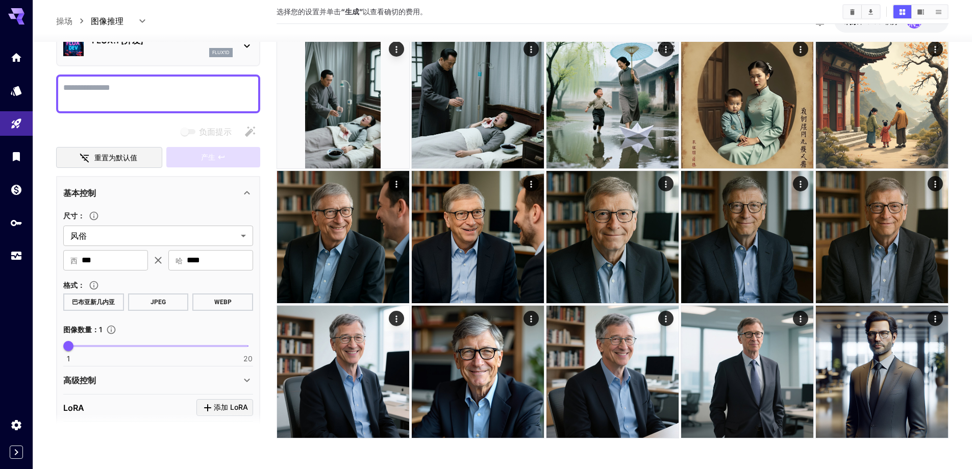
click at [172, 302] on button "JPEG" at bounding box center [158, 302] width 61 height 17
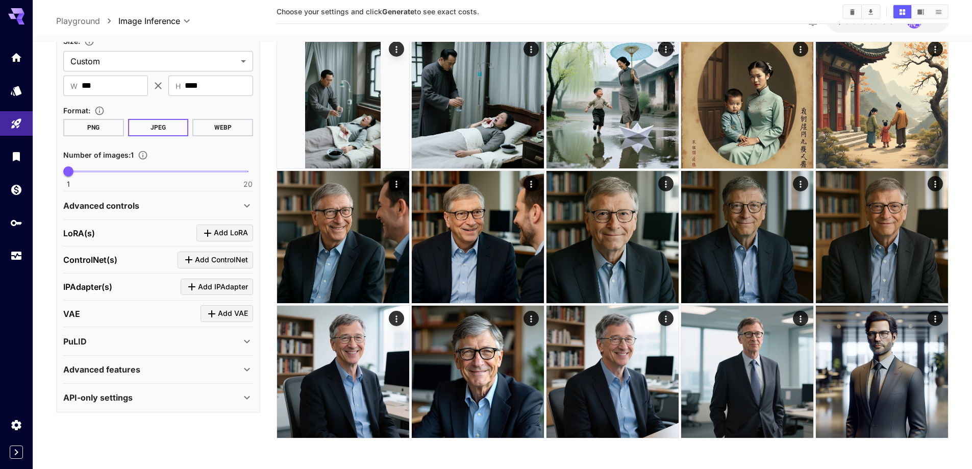
scroll to position [72, 0]
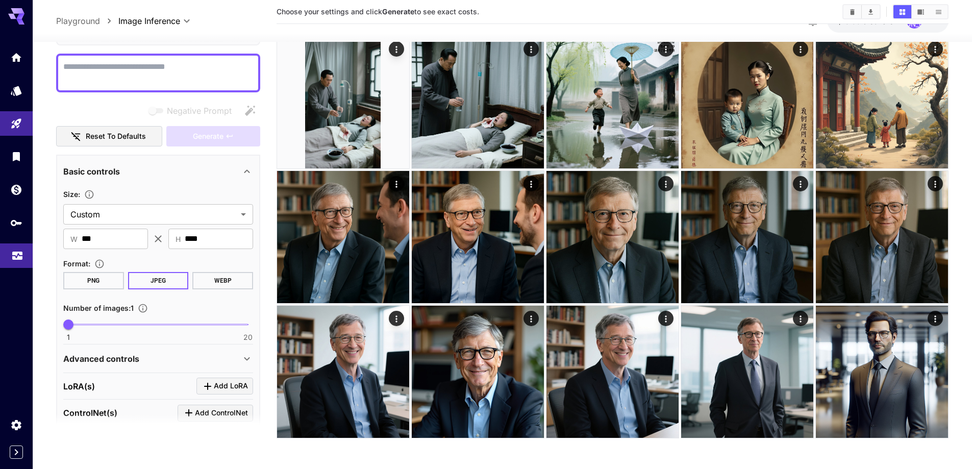
click at [12, 261] on link at bounding box center [16, 255] width 33 height 25
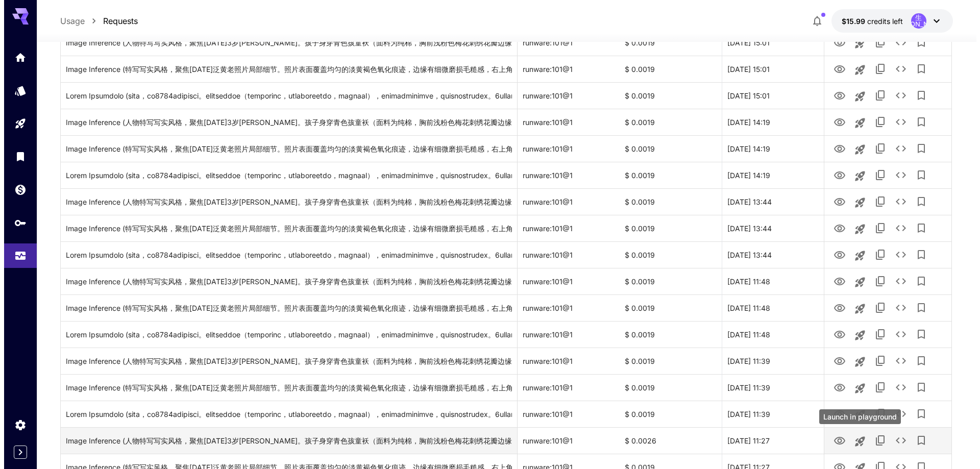
scroll to position [1117, 0]
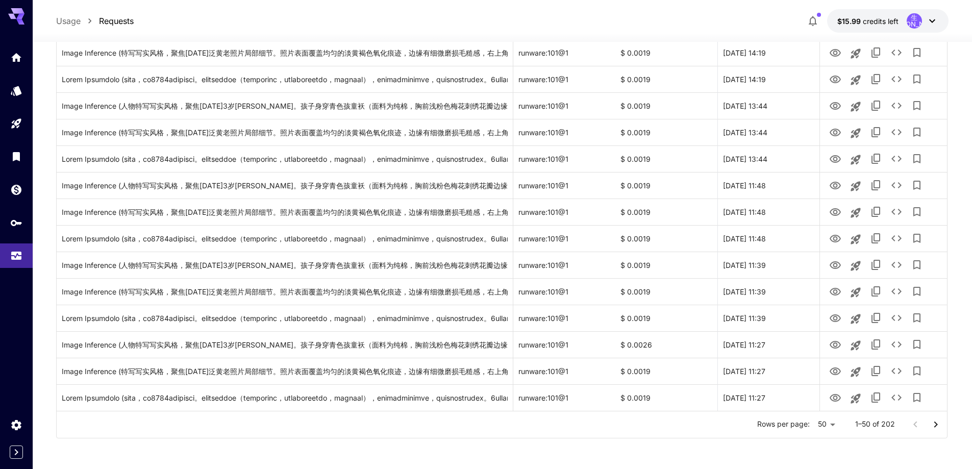
click at [933, 424] on icon "Go to next page" at bounding box center [936, 425] width 12 height 12
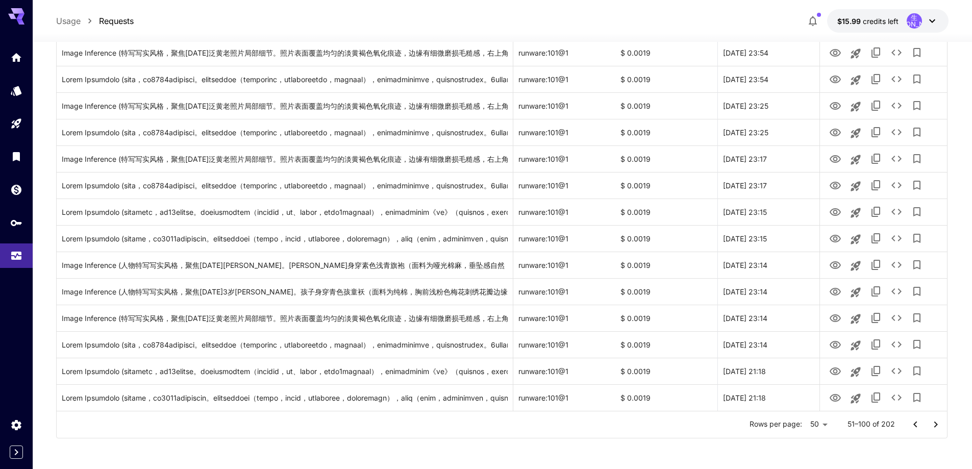
click at [935, 429] on icon "Go to next page" at bounding box center [936, 425] width 12 height 12
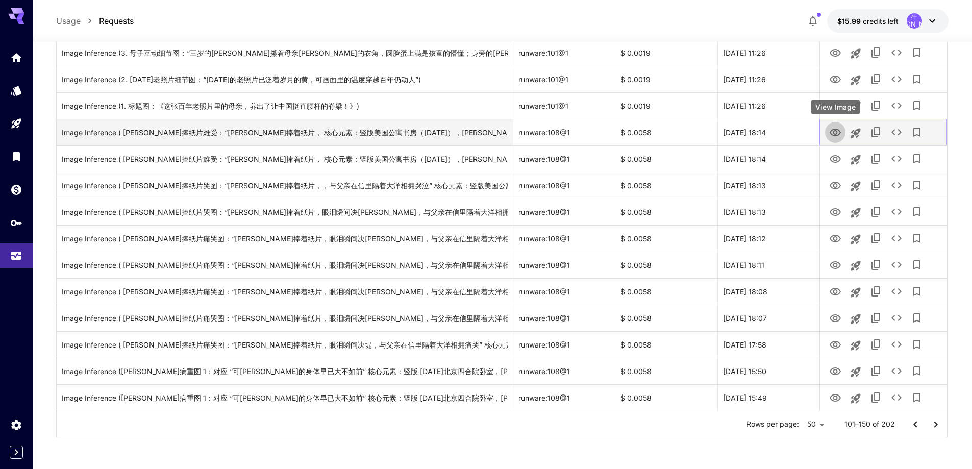
click at [838, 134] on icon "View Image" at bounding box center [836, 133] width 12 height 12
click at [874, 131] on icon "Copy TaskUUID" at bounding box center [876, 132] width 12 height 12
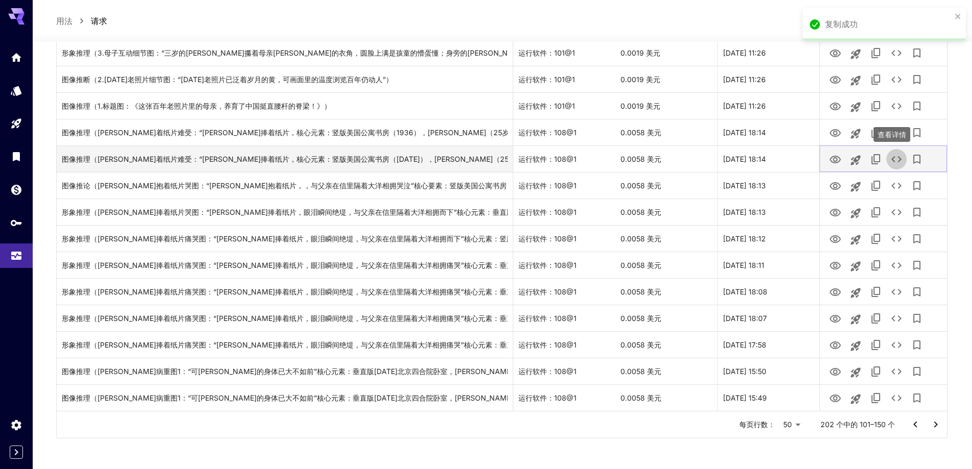
click at [899, 164] on icon "查看详情" at bounding box center [897, 159] width 12 height 12
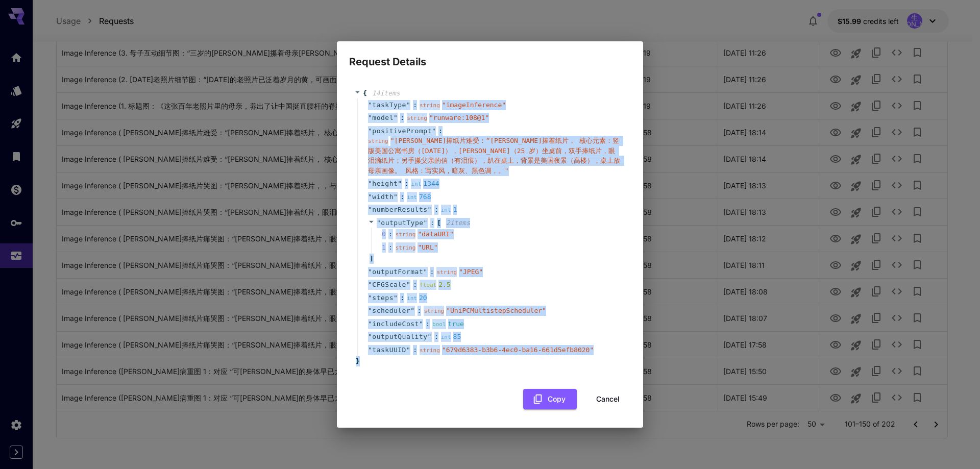
drag, startPoint x: 368, startPoint y: 102, endPoint x: 585, endPoint y: 359, distance: 336.1
click at [585, 359] on div "{ 14 item s " taskType " : string " imageInference " " model " : string " runwa…" at bounding box center [490, 227] width 272 height 278
copy div "" taskType " : string " imageInference " " model " : string " runware:108@1 " "…"
click at [534, 187] on div "" height " : int 1344" at bounding box center [491, 183] width 269 height 13
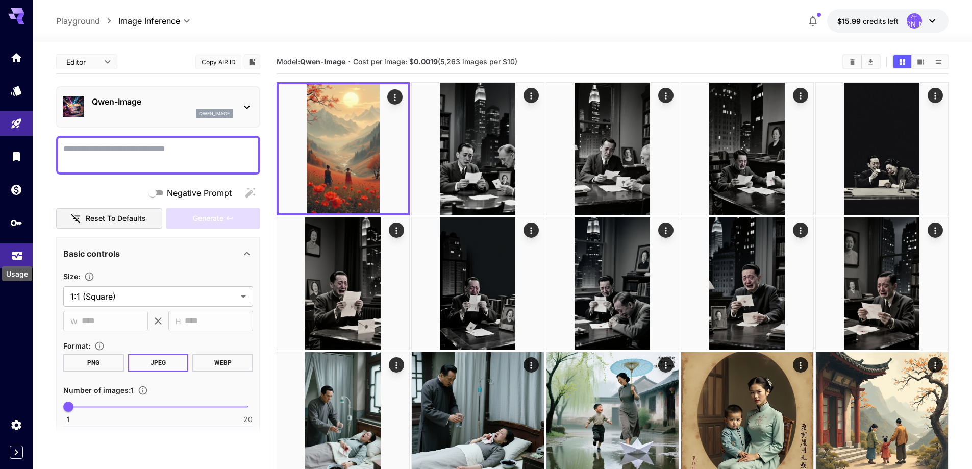
click at [12, 247] on link at bounding box center [16, 255] width 33 height 25
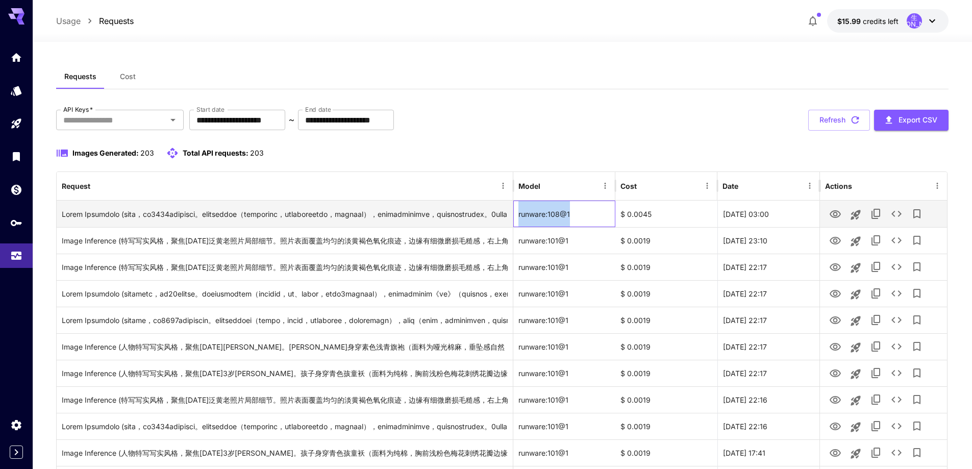
drag, startPoint x: 517, startPoint y: 215, endPoint x: 587, endPoint y: 217, distance: 70.0
click at [587, 217] on div "runware:108@1" at bounding box center [565, 214] width 102 height 27
copy div "runware:108@1"
click at [591, 216] on div "runware:108@1" at bounding box center [565, 214] width 102 height 27
click at [856, 212] on icon "Launch in playground" at bounding box center [856, 215] width 10 height 10
